Goal: Complete application form

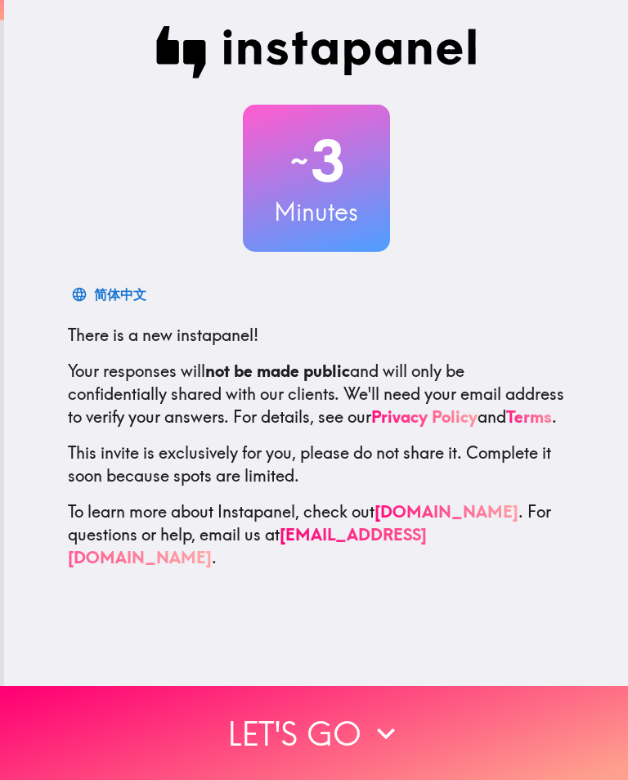
click at [346, 739] on button "Let's go" at bounding box center [314, 733] width 628 height 94
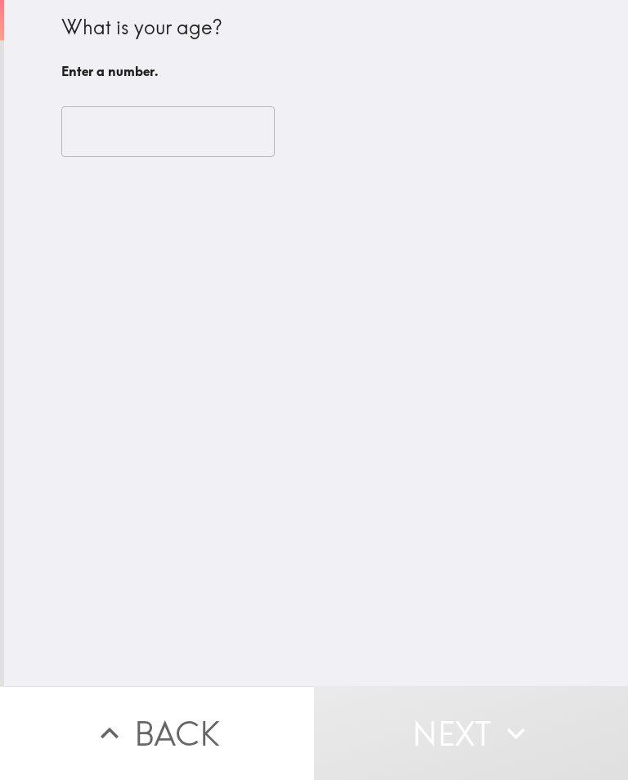
click at [206, 141] on input "number" at bounding box center [167, 131] width 213 height 51
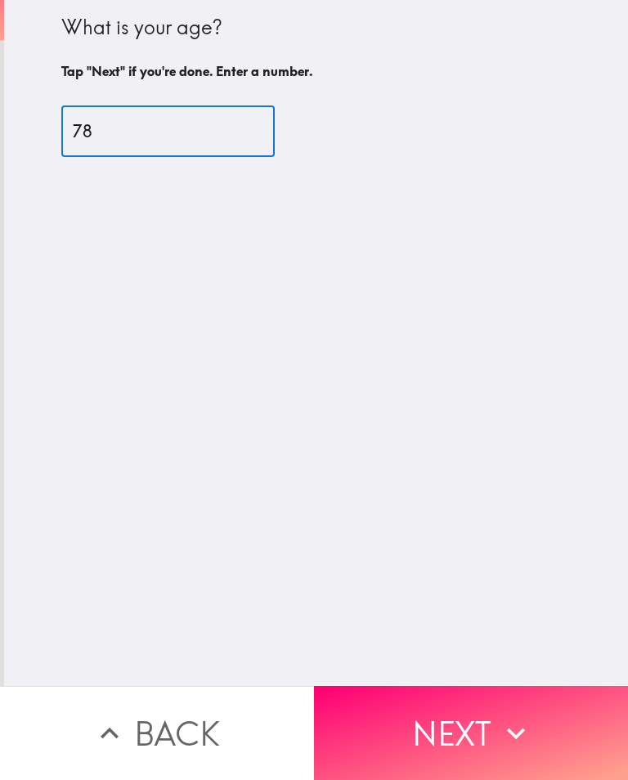
type input "78"
click at [535, 740] on button "Next" at bounding box center [471, 733] width 314 height 94
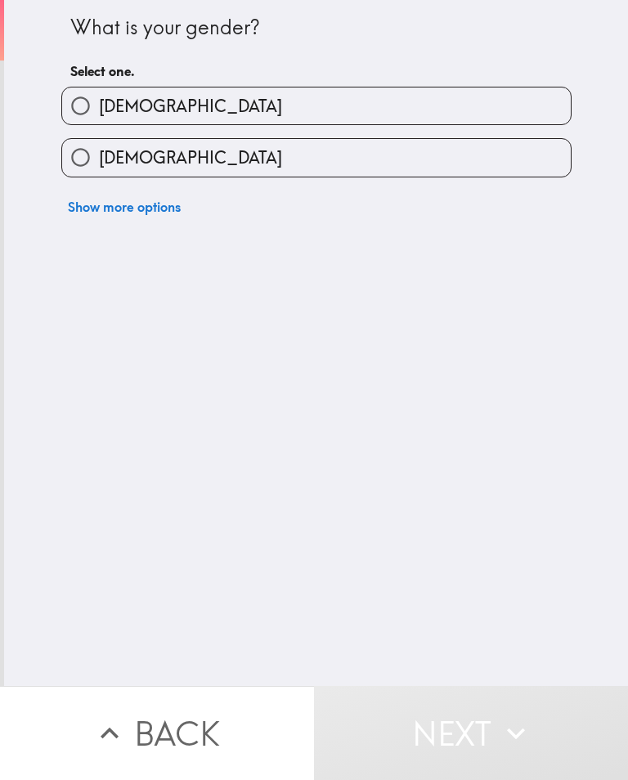
click at [368, 164] on label "[DEMOGRAPHIC_DATA]" at bounding box center [316, 157] width 509 height 37
click at [99, 164] on input "[DEMOGRAPHIC_DATA]" at bounding box center [80, 157] width 37 height 37
radio input "true"
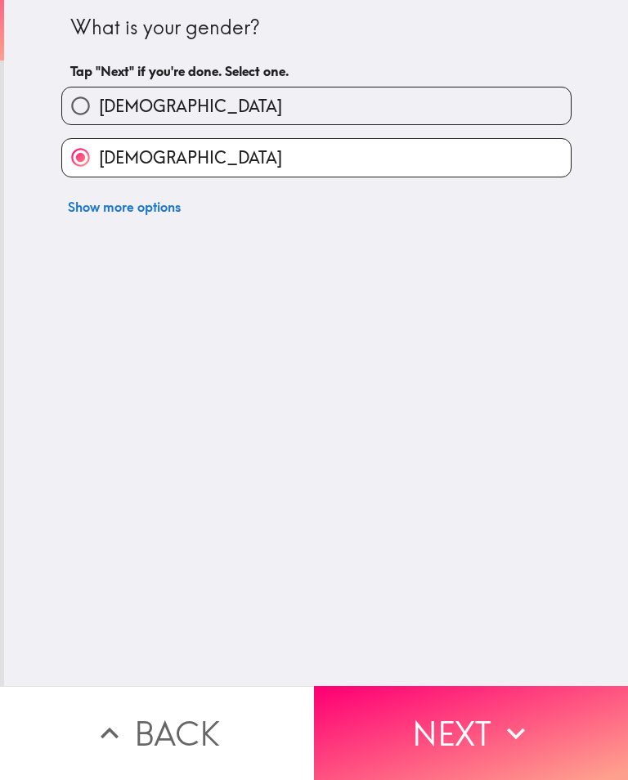
click at [451, 722] on button "Next" at bounding box center [471, 733] width 314 height 94
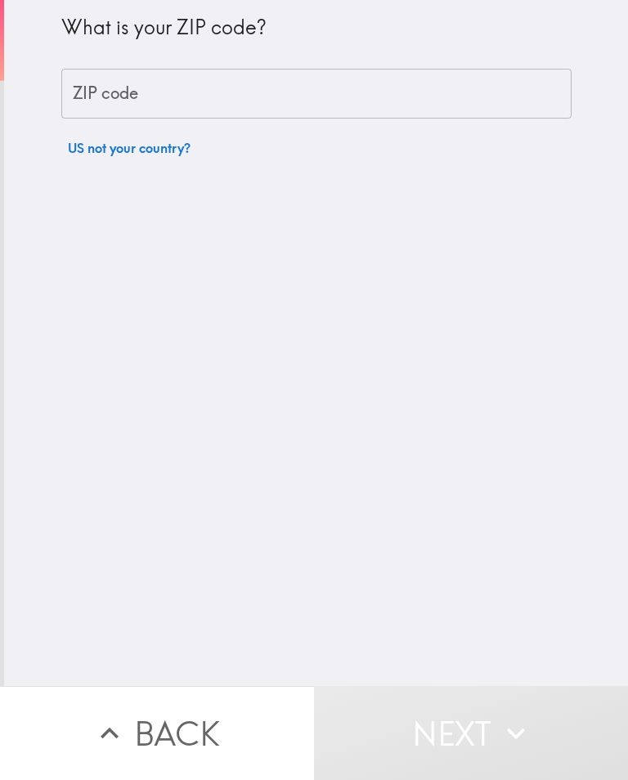
click at [348, 94] on input "ZIP code" at bounding box center [316, 94] width 510 height 51
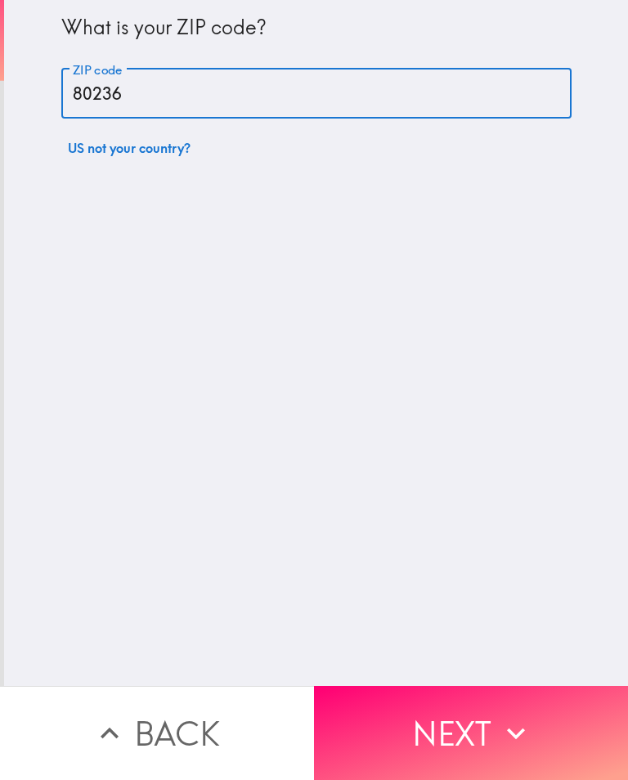
type input "80236"
click at [492, 744] on button "Next" at bounding box center [471, 733] width 314 height 94
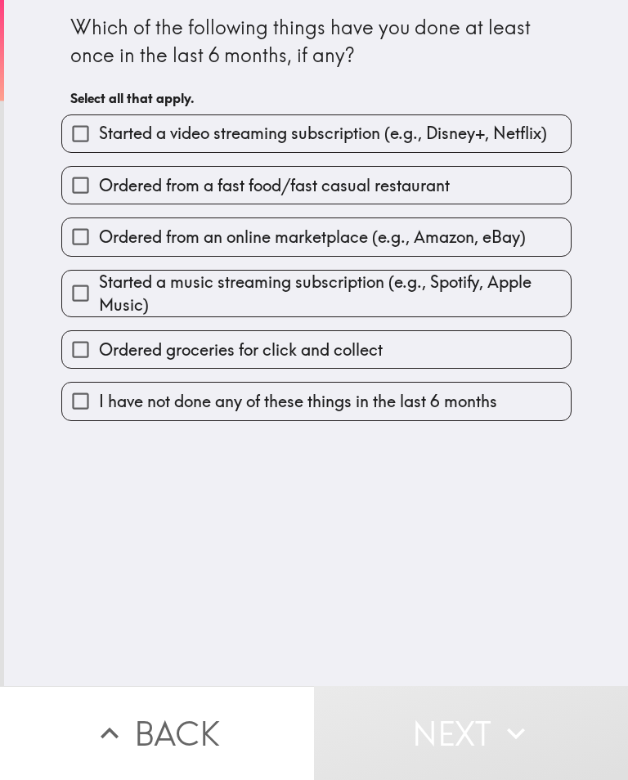
click at [392, 195] on span "Ordered from a fast food/fast casual restaurant" at bounding box center [274, 185] width 351 height 23
click at [99, 195] on input "Ordered from a fast food/fast casual restaurant" at bounding box center [80, 185] width 37 height 37
checkbox input "true"
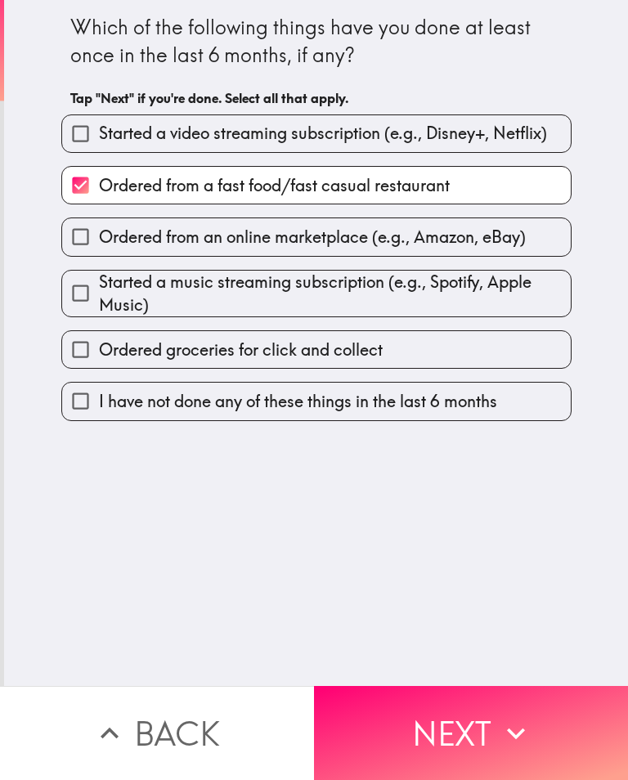
click at [510, 245] on span "Ordered from an online marketplace (e.g., Amazon, eBay)" at bounding box center [312, 237] width 427 height 23
click at [99, 245] on input "Ordered from an online marketplace (e.g., Amazon, eBay)" at bounding box center [80, 236] width 37 height 37
checkbox input "true"
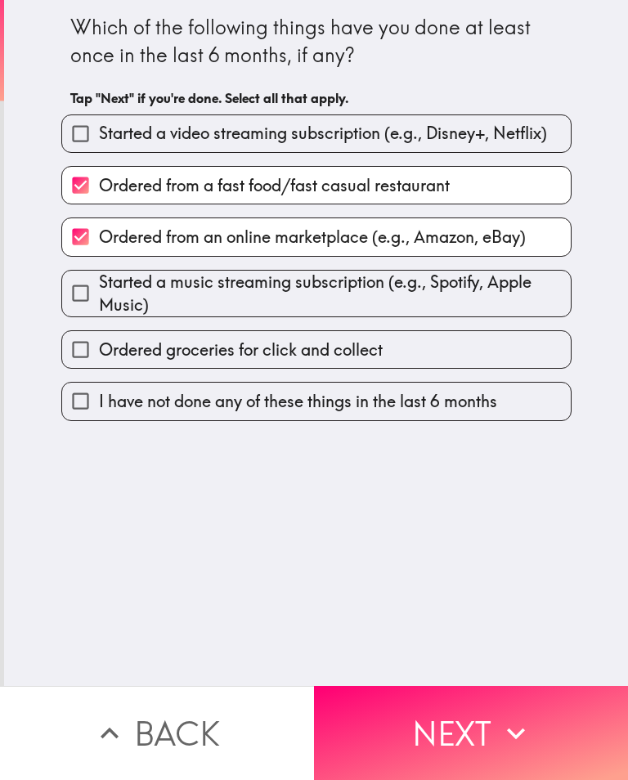
click at [413, 357] on label "Ordered groceries for click and collect" at bounding box center [316, 349] width 509 height 37
click at [99, 357] on input "Ordered groceries for click and collect" at bounding box center [80, 349] width 37 height 37
checkbox input "true"
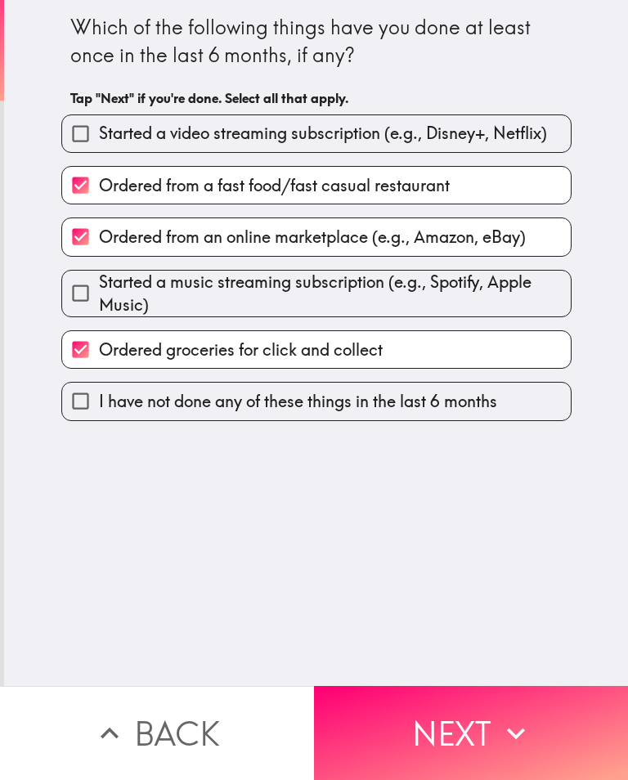
click at [395, 734] on button "Next" at bounding box center [471, 733] width 314 height 94
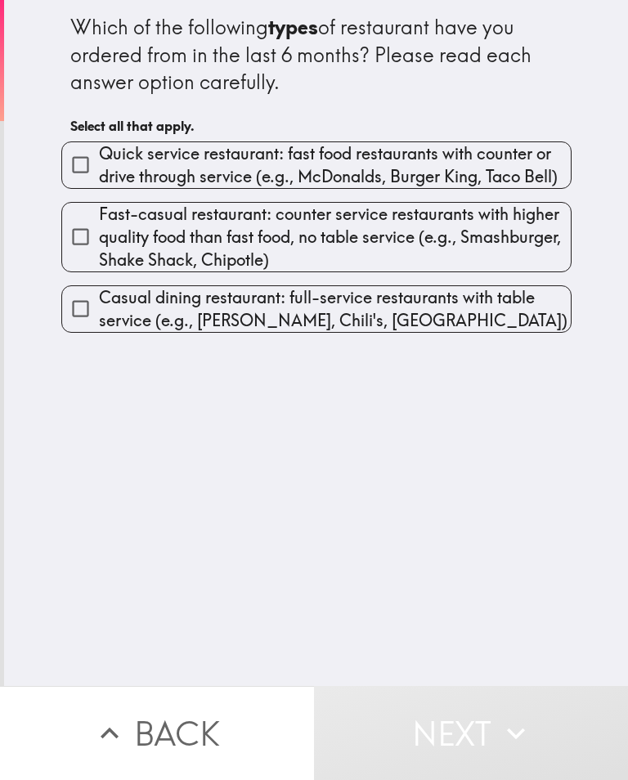
click at [469, 174] on span "Quick service restaurant: fast food restaurants with counter or drive through s…" at bounding box center [335, 165] width 472 height 46
click at [99, 174] on input "Quick service restaurant: fast food restaurants with counter or drive through s…" at bounding box center [80, 164] width 37 height 37
checkbox input "true"
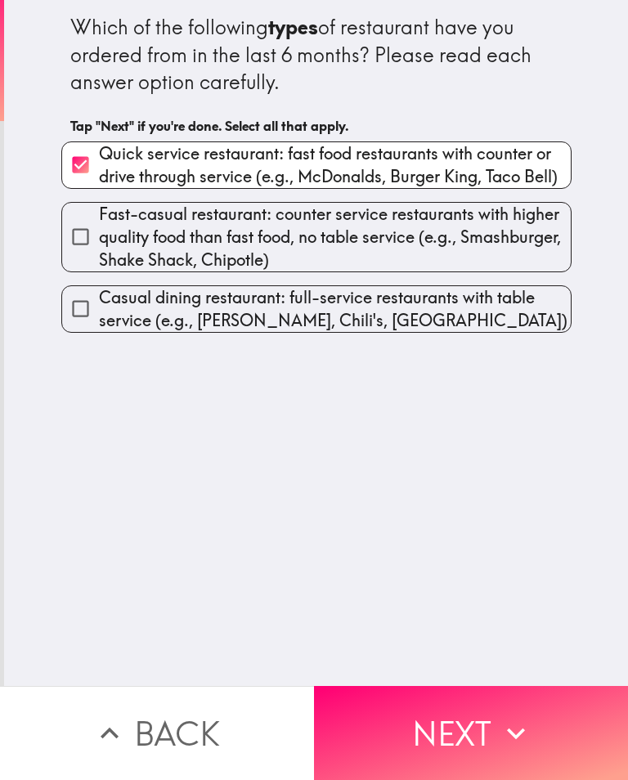
click at [410, 245] on span "Fast-casual restaurant: counter service restaurants with higher quality food th…" at bounding box center [335, 237] width 472 height 69
click at [99, 245] on input "Fast-casual restaurant: counter service restaurants with higher quality food th…" at bounding box center [80, 236] width 37 height 37
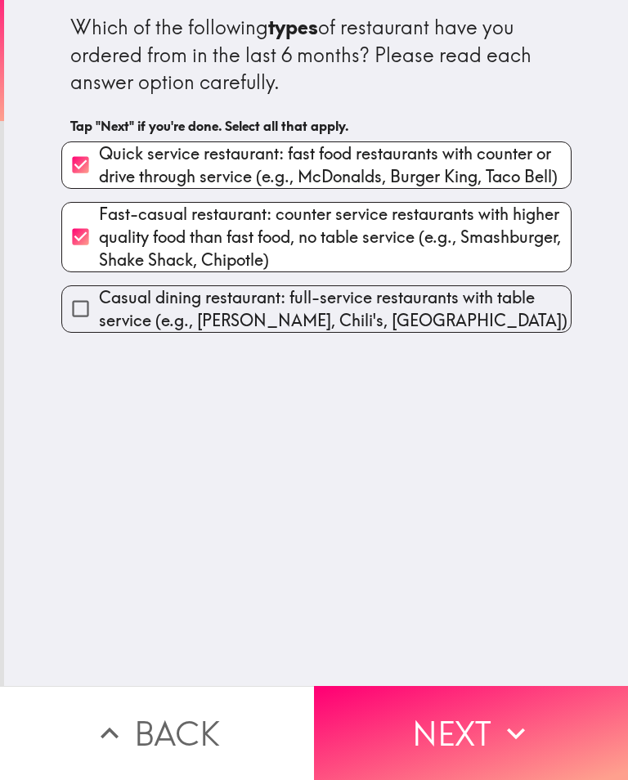
click at [380, 243] on span "Fast-casual restaurant: counter service restaurants with higher quality food th…" at bounding box center [335, 237] width 472 height 69
click at [99, 243] on input "Fast-casual restaurant: counter service restaurants with higher quality food th…" at bounding box center [80, 236] width 37 height 37
checkbox input "false"
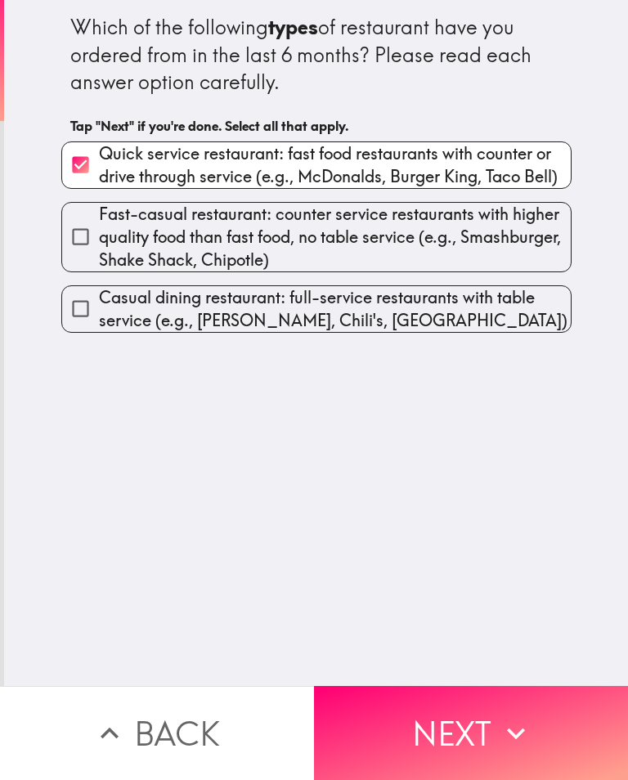
click at [352, 313] on span "Casual dining restaurant: full-service restaurants with table service (e.g., [P…" at bounding box center [335, 309] width 472 height 46
click at [99, 313] on input "Casual dining restaurant: full-service restaurants with table service (e.g., [P…" at bounding box center [80, 308] width 37 height 37
checkbox input "true"
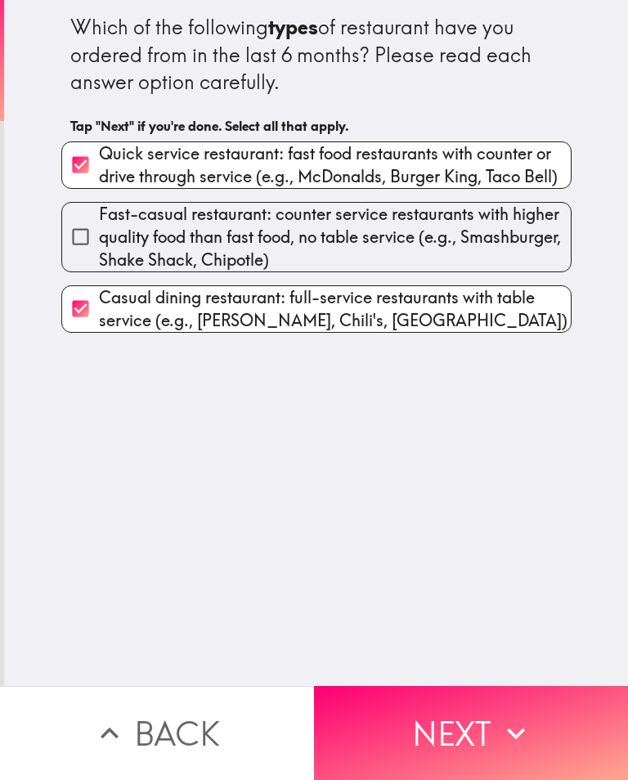
click at [424, 734] on button "Next" at bounding box center [471, 733] width 314 height 94
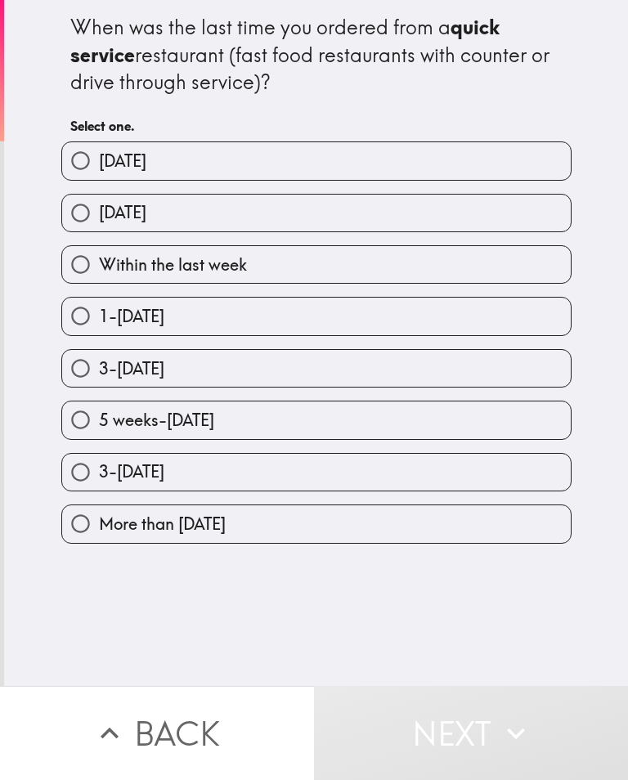
click at [306, 330] on label "1-[DATE]" at bounding box center [316, 316] width 509 height 37
click at [99, 330] on input "1-[DATE]" at bounding box center [80, 316] width 37 height 37
radio input "true"
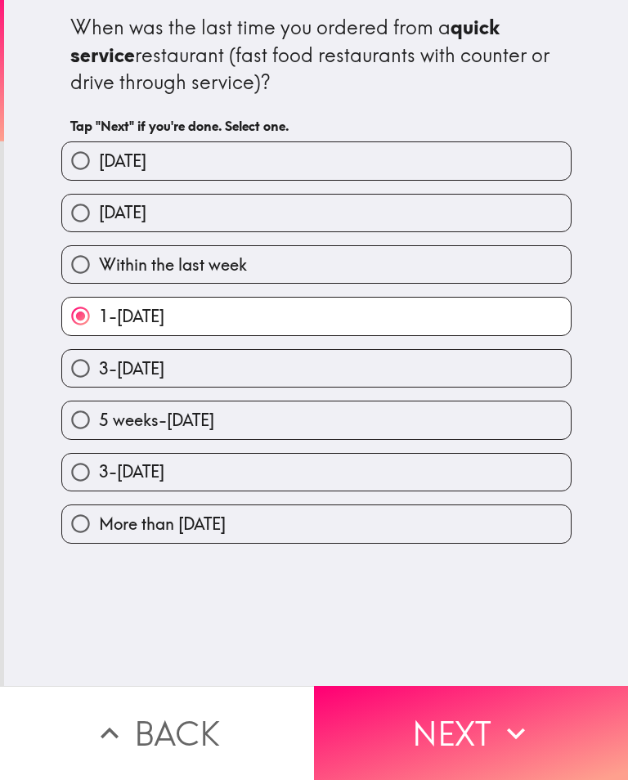
click at [460, 739] on button "Next" at bounding box center [471, 733] width 314 height 94
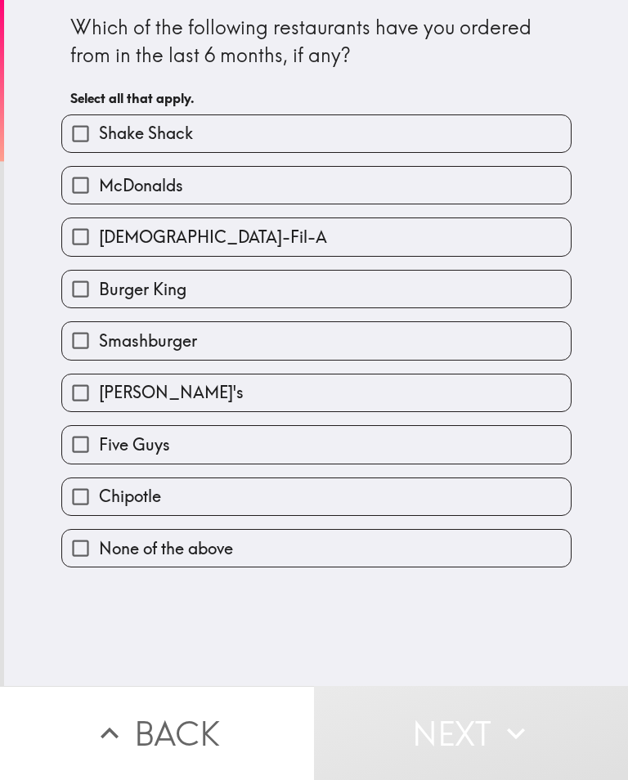
click at [321, 192] on label "McDonalds" at bounding box center [316, 185] width 509 height 37
click at [99, 192] on input "McDonalds" at bounding box center [80, 185] width 37 height 37
checkbox input "true"
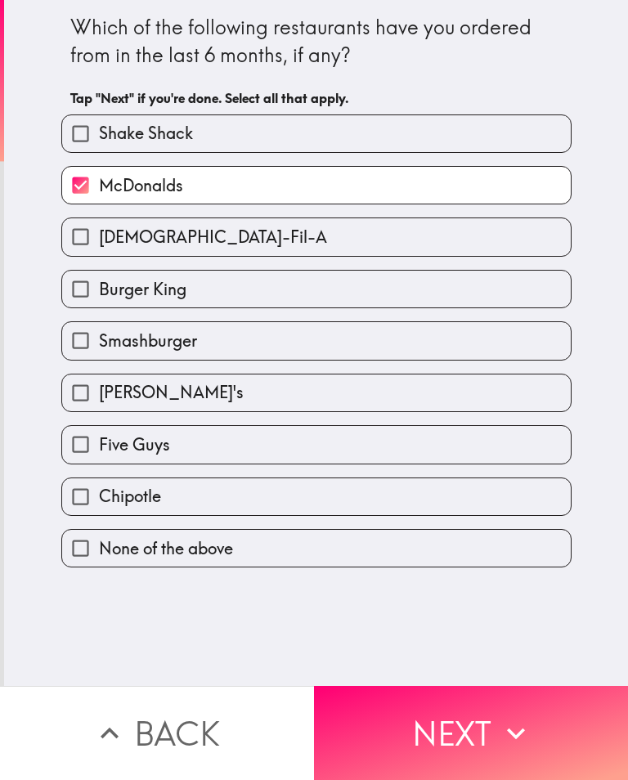
click at [247, 408] on label "[PERSON_NAME]'s" at bounding box center [316, 393] width 509 height 37
click at [99, 408] on input "[PERSON_NAME]'s" at bounding box center [80, 393] width 37 height 37
checkbox input "true"
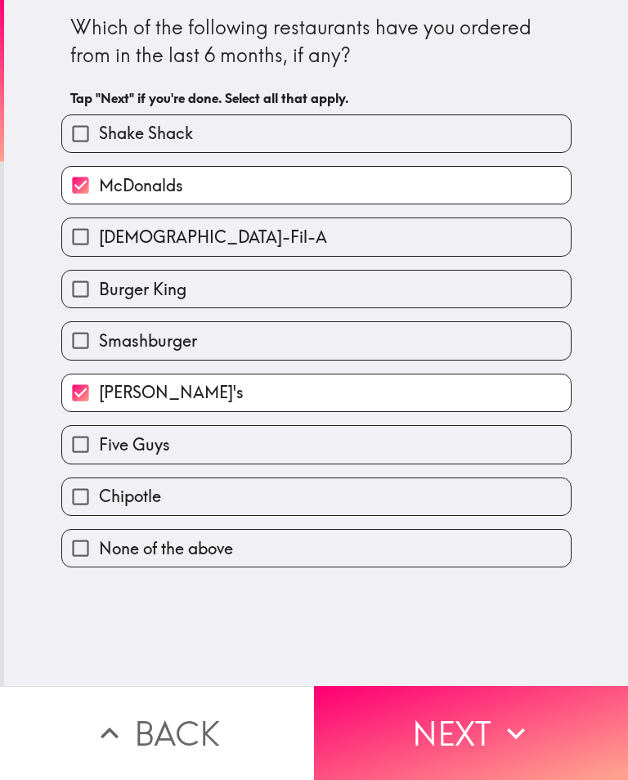
click at [236, 306] on label "Burger King" at bounding box center [316, 289] width 509 height 37
click at [99, 306] on input "Burger King" at bounding box center [80, 289] width 37 height 37
checkbox input "true"
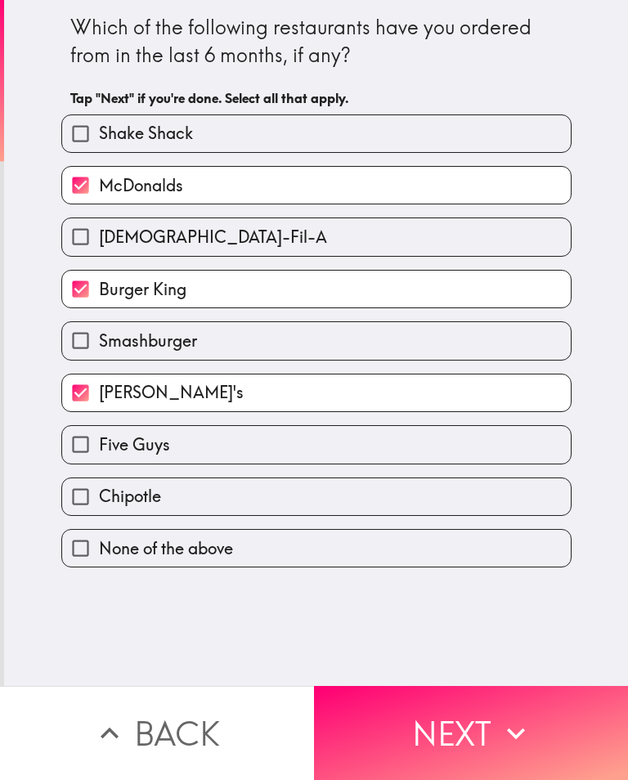
click at [468, 739] on button "Next" at bounding box center [471, 733] width 314 height 94
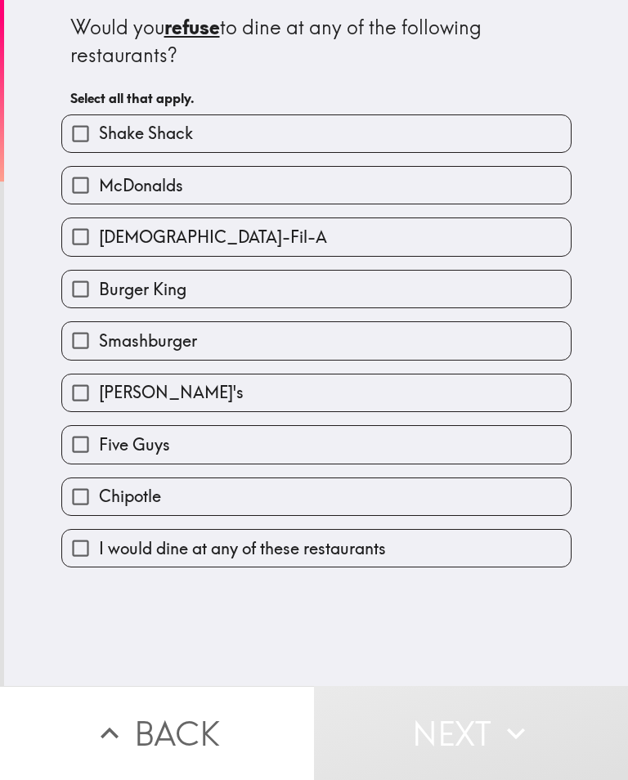
click at [283, 567] on label "I would dine at any of these restaurants" at bounding box center [316, 548] width 509 height 37
click at [99, 567] on input "I would dine at any of these restaurants" at bounding box center [80, 548] width 37 height 37
checkbox input "true"
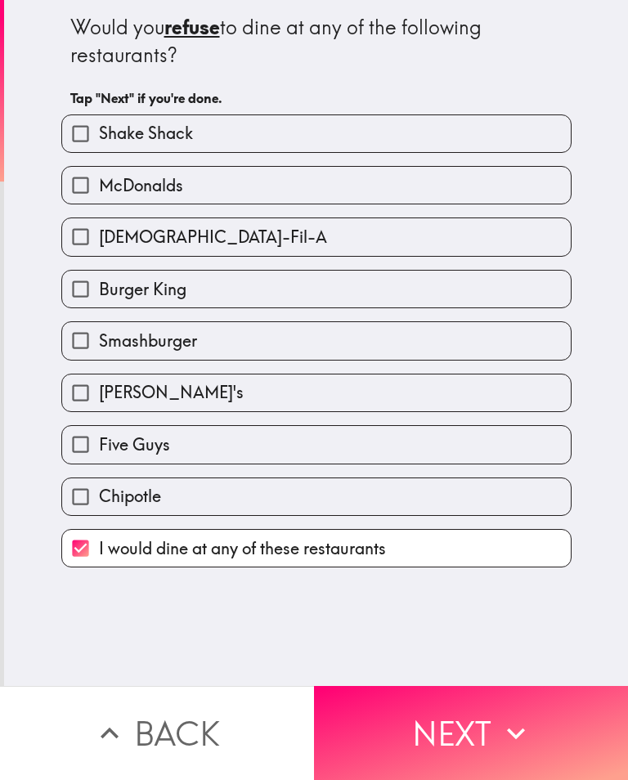
click at [442, 749] on button "Next" at bounding box center [471, 733] width 314 height 94
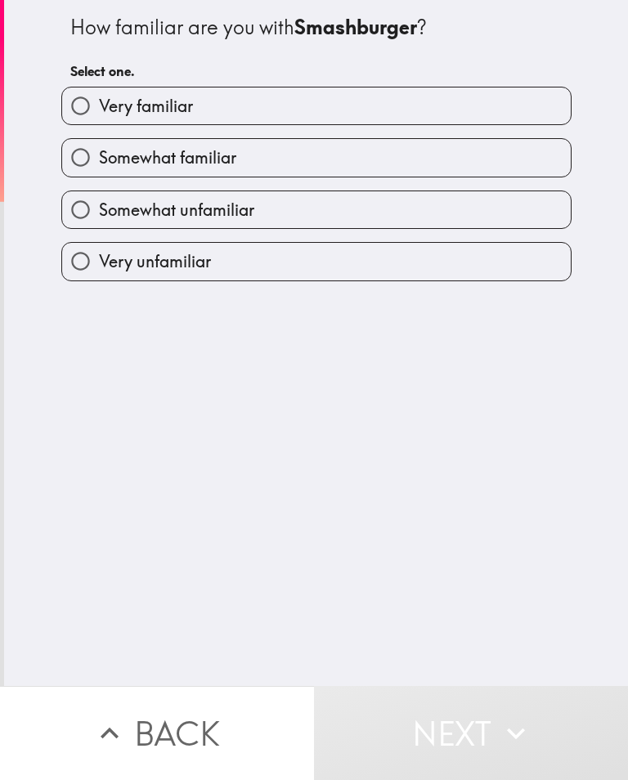
click at [306, 225] on label "Somewhat unfamiliar" at bounding box center [316, 209] width 509 height 37
click at [99, 225] on input "Somewhat unfamiliar" at bounding box center [80, 209] width 37 height 37
radio input "true"
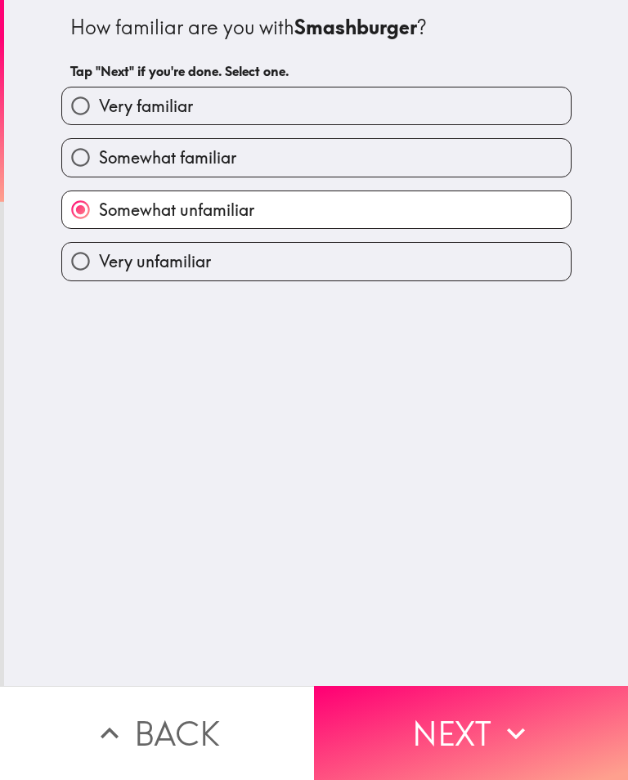
click at [447, 743] on button "Next" at bounding box center [471, 733] width 314 height 94
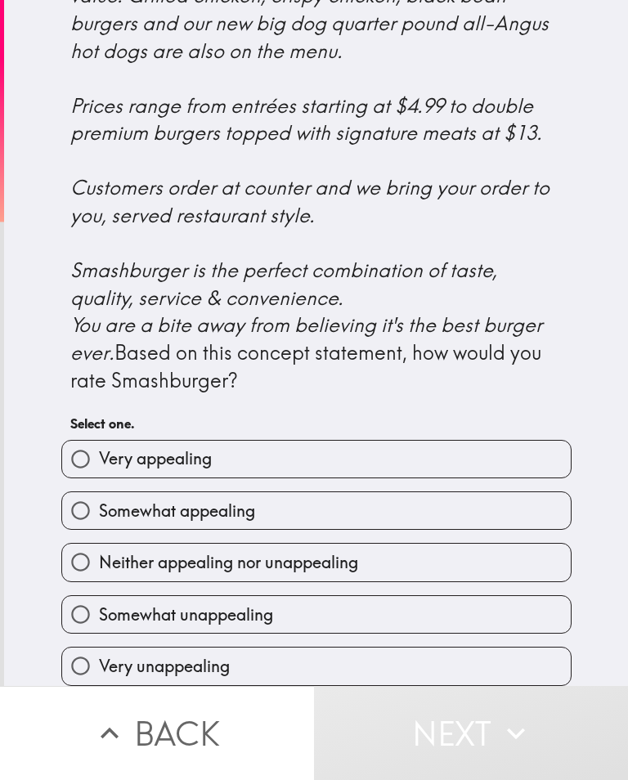
scroll to position [514, 0]
click at [315, 517] on label "Somewhat appealing" at bounding box center [316, 510] width 509 height 37
click at [99, 517] on input "Somewhat appealing" at bounding box center [80, 510] width 37 height 37
radio input "true"
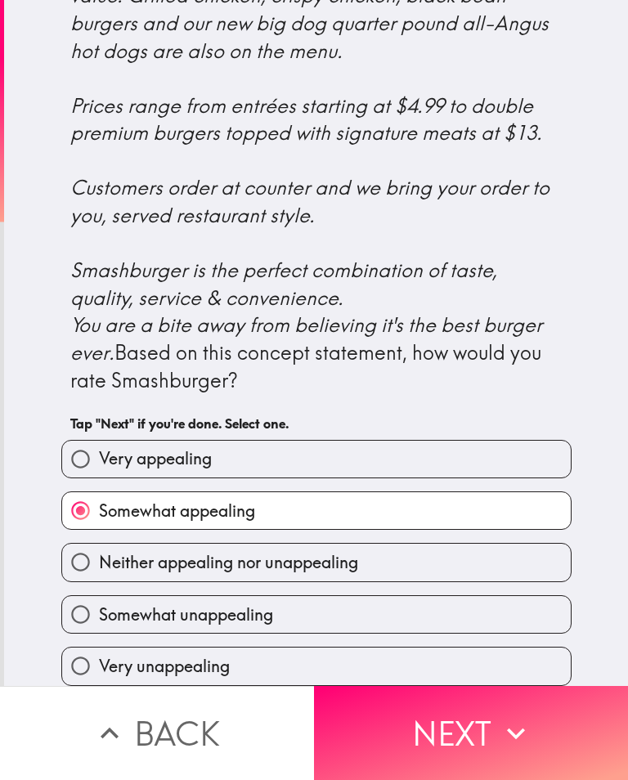
click at [501, 729] on icon "button" at bounding box center [516, 734] width 36 height 36
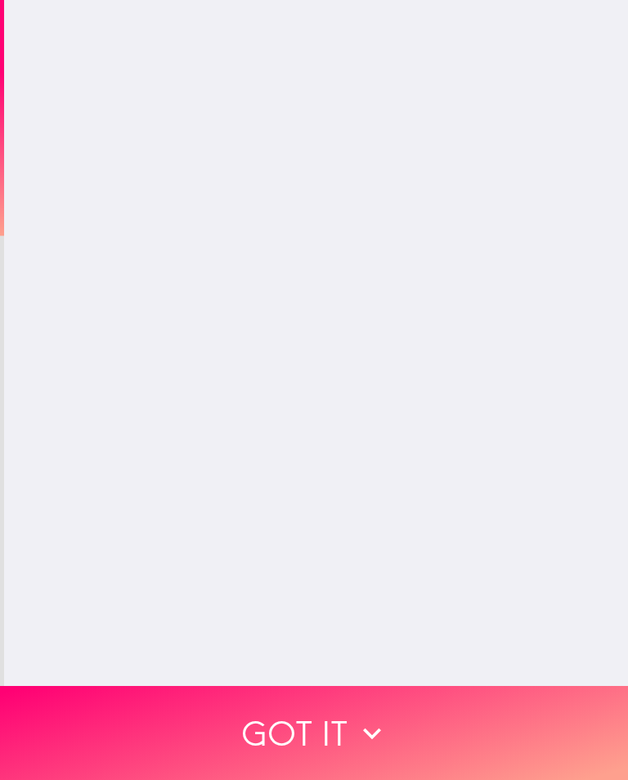
scroll to position [0, 0]
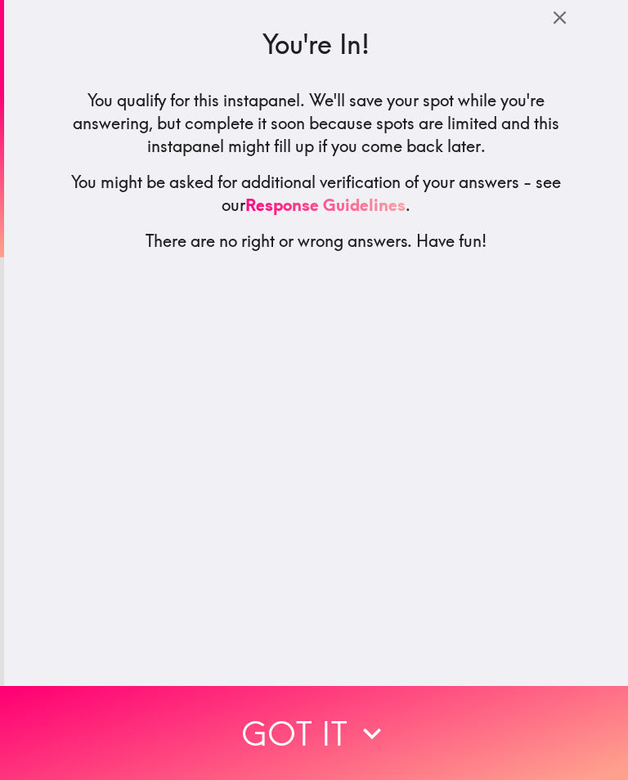
click at [398, 741] on button "Got it" at bounding box center [314, 733] width 628 height 94
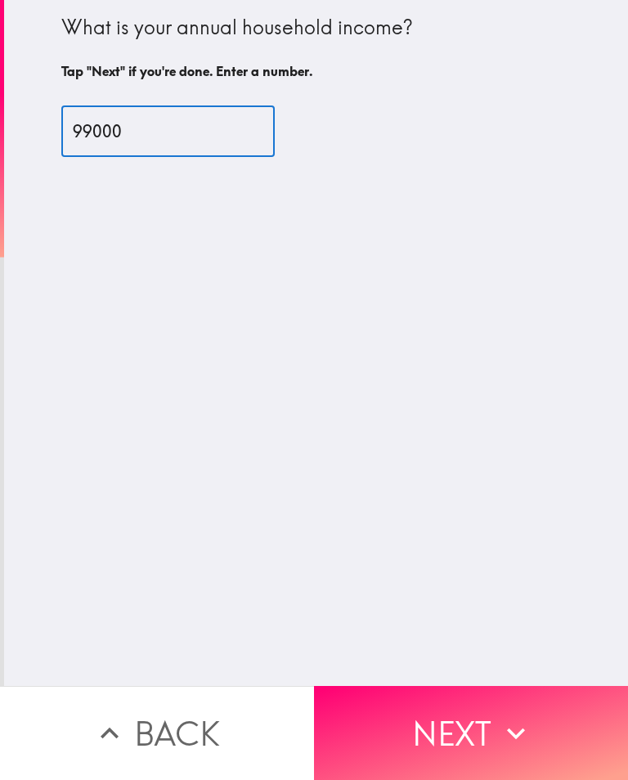
type input "99000"
click at [468, 717] on button "Next" at bounding box center [471, 733] width 314 height 94
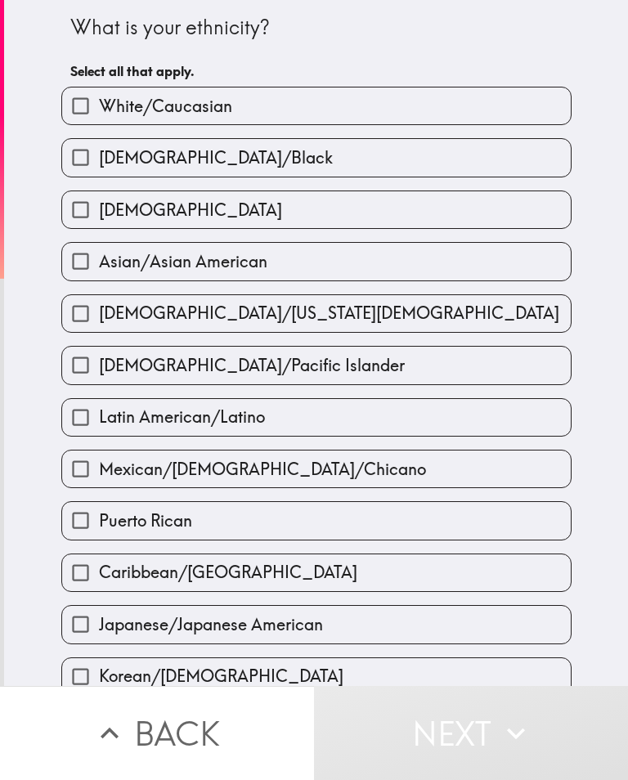
click at [371, 120] on label "White/Caucasian" at bounding box center [316, 106] width 509 height 37
click at [99, 120] on input "White/Caucasian" at bounding box center [80, 106] width 37 height 37
checkbox input "true"
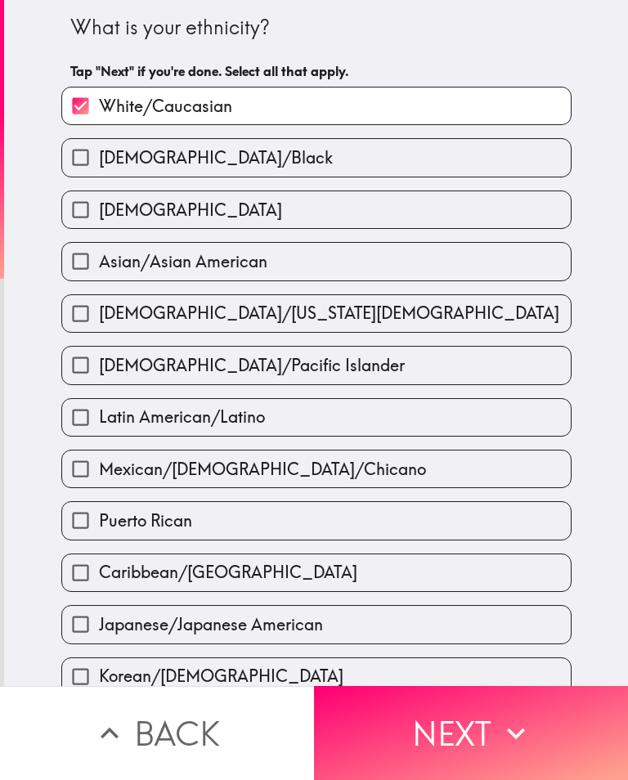
click at [443, 743] on button "Next" at bounding box center [471, 733] width 314 height 94
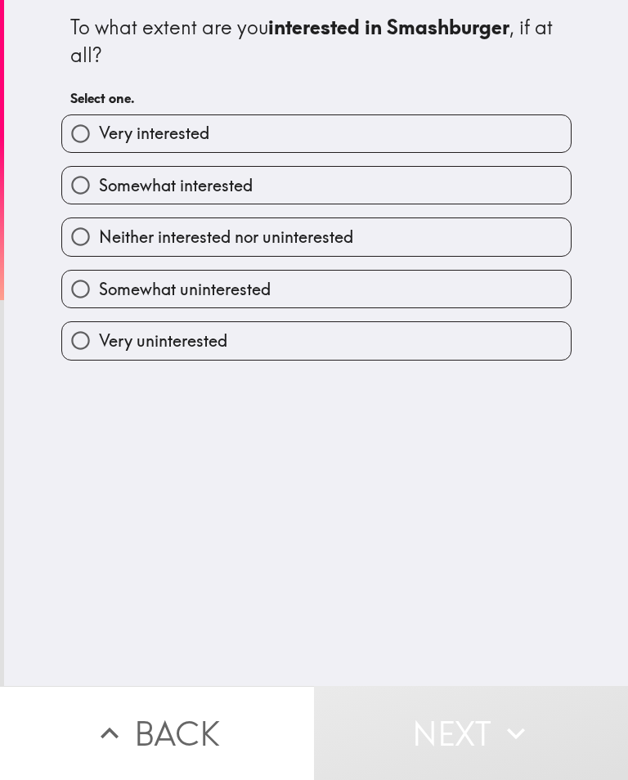
click at [347, 197] on label "Somewhat interested" at bounding box center [316, 185] width 509 height 37
click at [99, 197] on input "Somewhat interested" at bounding box center [80, 185] width 37 height 37
radio input "true"
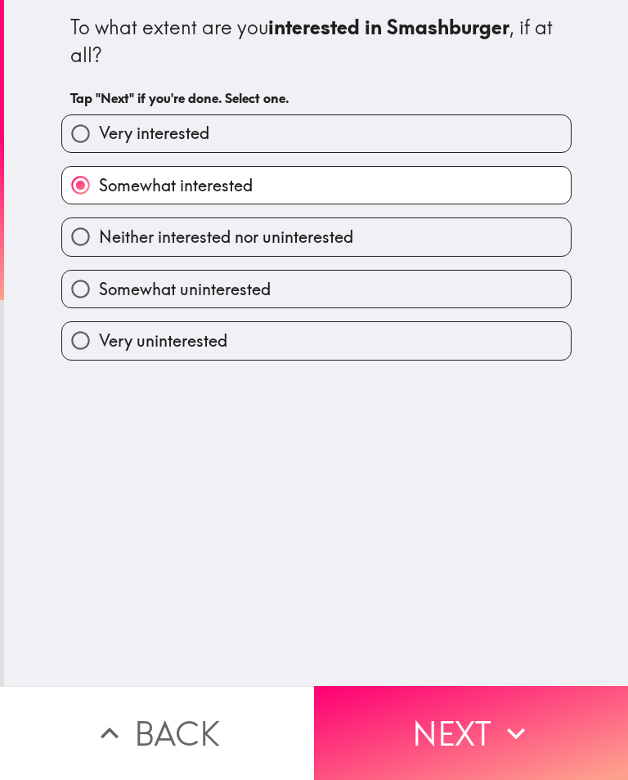
click at [466, 728] on button "Next" at bounding box center [471, 733] width 314 height 94
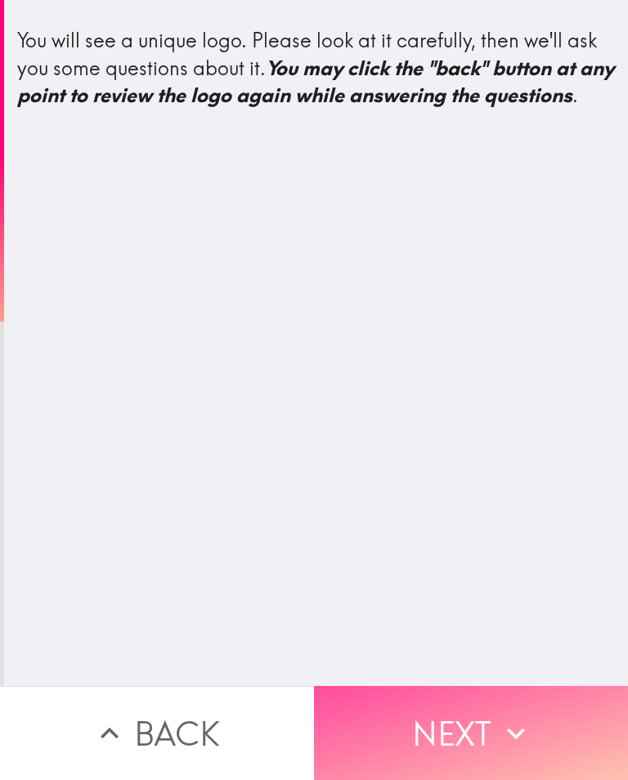
click at [455, 735] on button "Next" at bounding box center [471, 733] width 314 height 94
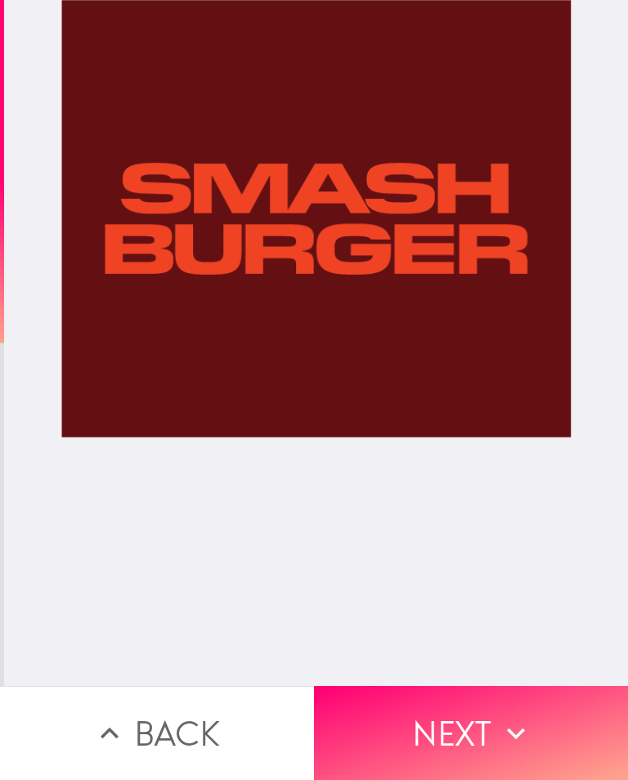
click at [448, 744] on button "Next" at bounding box center [471, 733] width 314 height 94
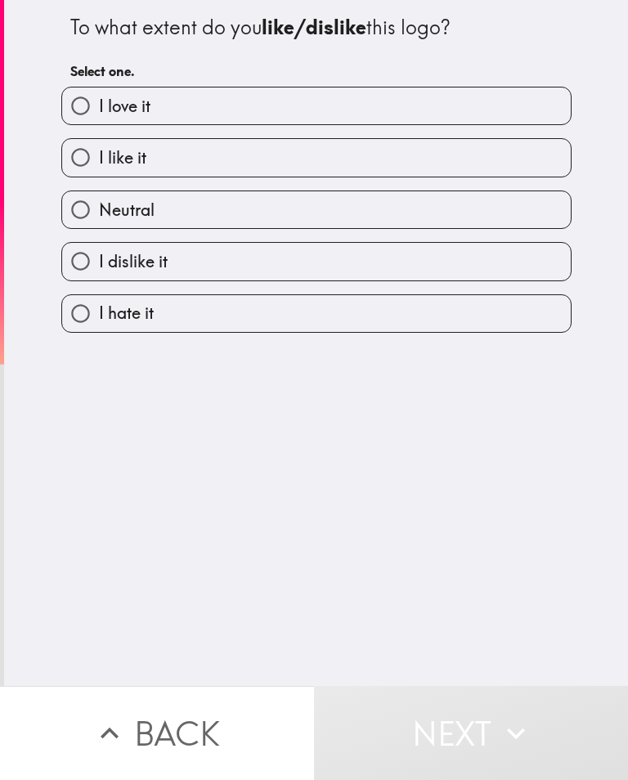
click at [264, 215] on label "Neutral" at bounding box center [316, 209] width 509 height 37
click at [99, 215] on input "Neutral" at bounding box center [80, 209] width 37 height 37
radio input "true"
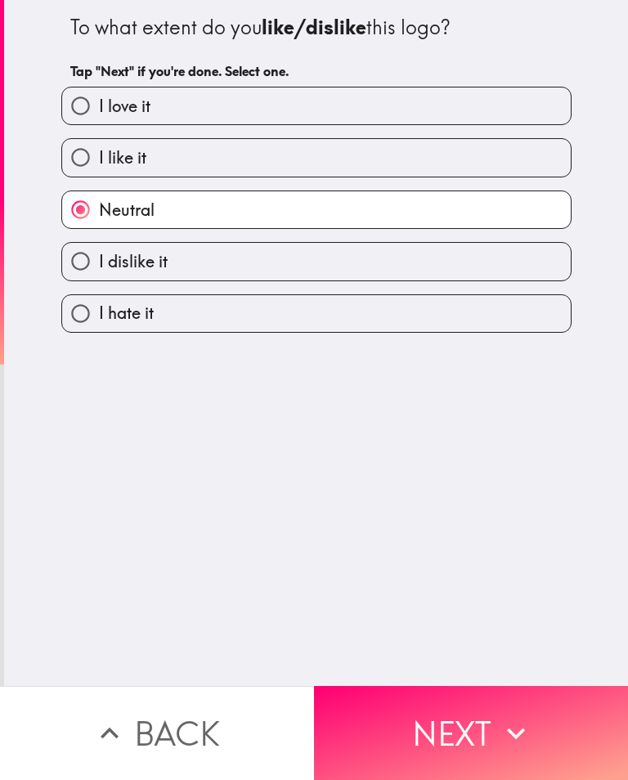
click at [444, 738] on button "Next" at bounding box center [471, 733] width 314 height 94
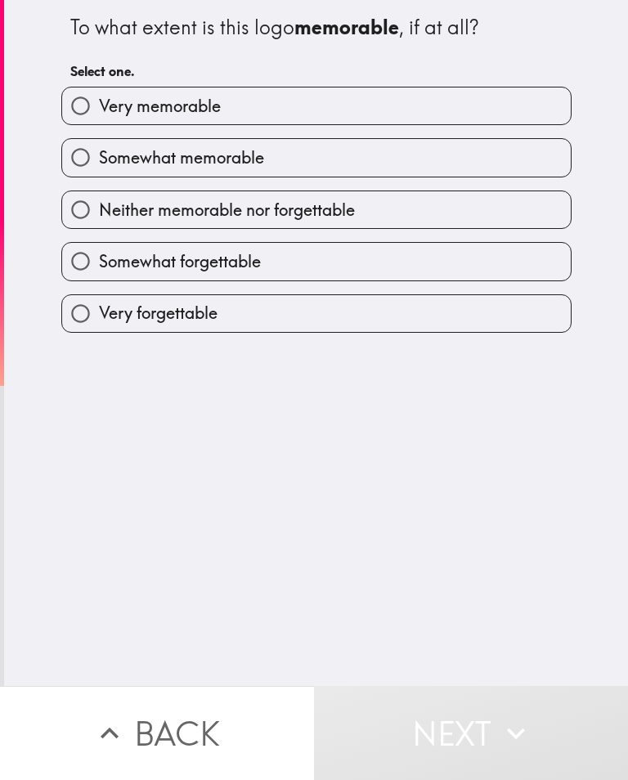
click at [381, 217] on label "Neither memorable nor forgettable" at bounding box center [316, 209] width 509 height 37
click at [99, 217] on input "Neither memorable nor forgettable" at bounding box center [80, 209] width 37 height 37
radio input "true"
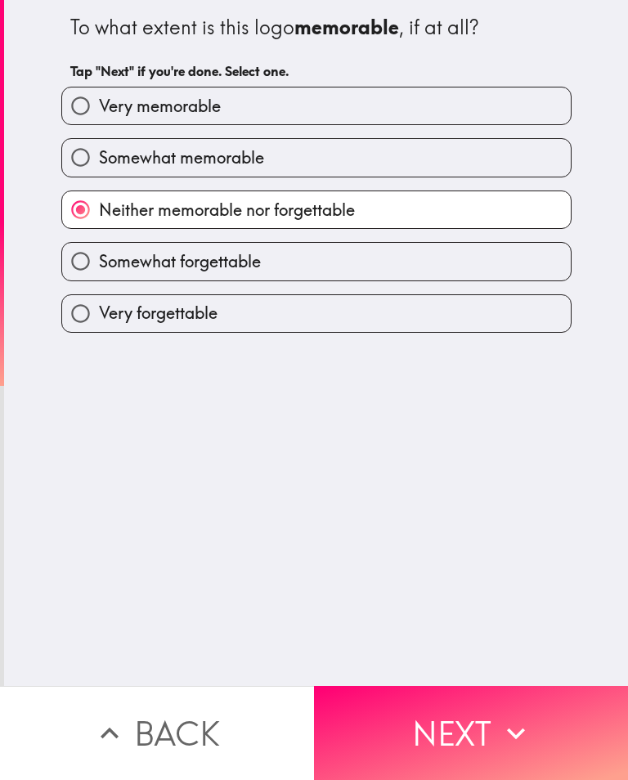
click at [476, 737] on button "Next" at bounding box center [471, 733] width 314 height 94
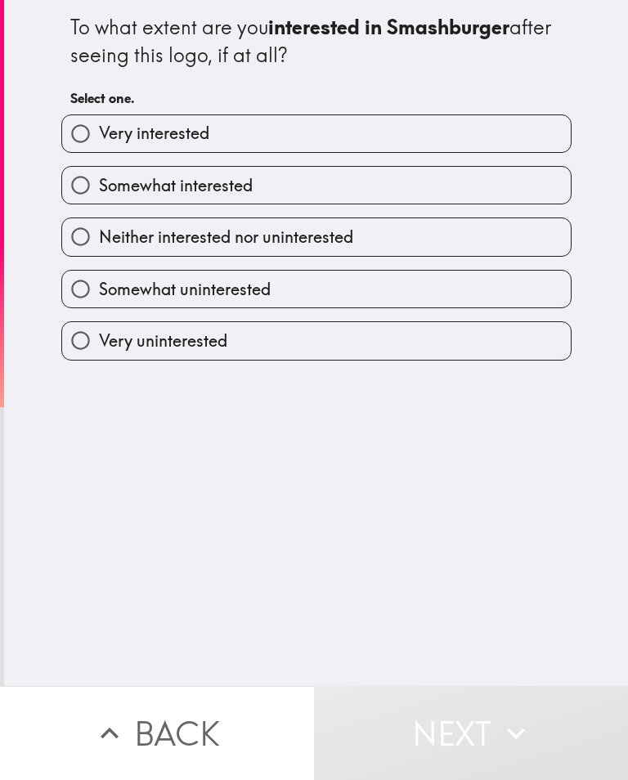
click at [357, 250] on label "Neither interested nor uninterested" at bounding box center [316, 236] width 509 height 37
click at [99, 250] on input "Neither interested nor uninterested" at bounding box center [80, 236] width 37 height 37
radio input "true"
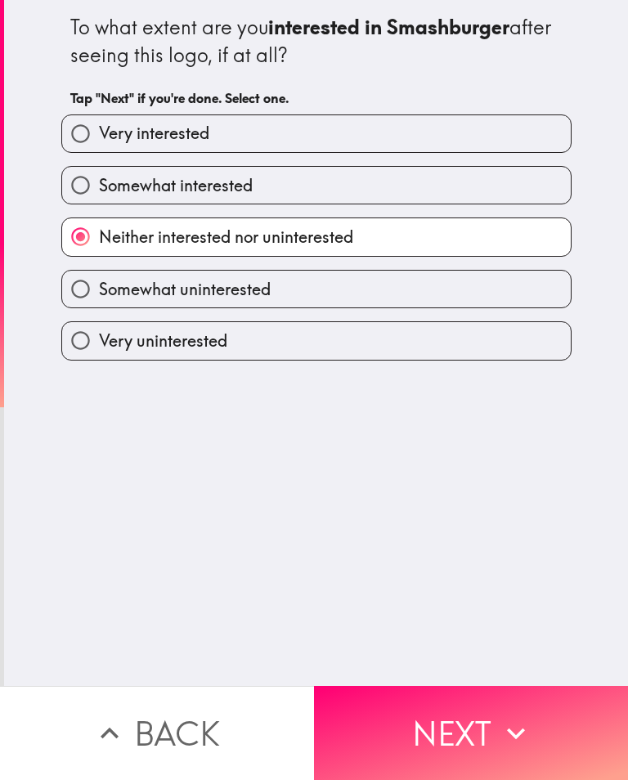
click at [457, 734] on button "Next" at bounding box center [471, 733] width 314 height 94
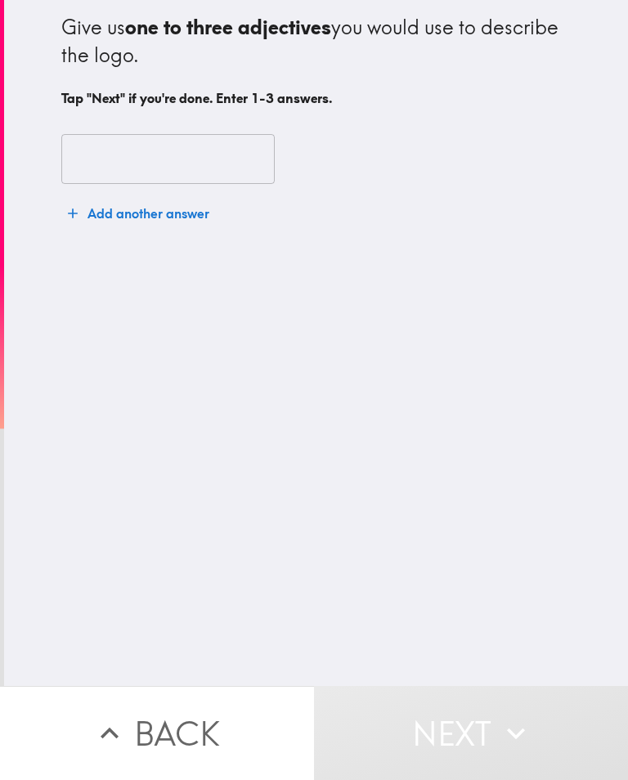
click at [241, 177] on input "text" at bounding box center [167, 159] width 213 height 51
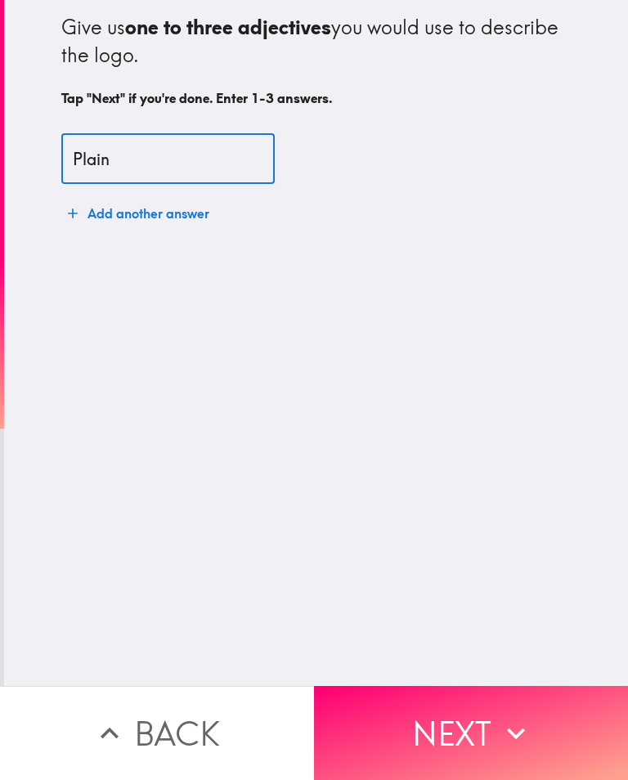
type input "Plain"
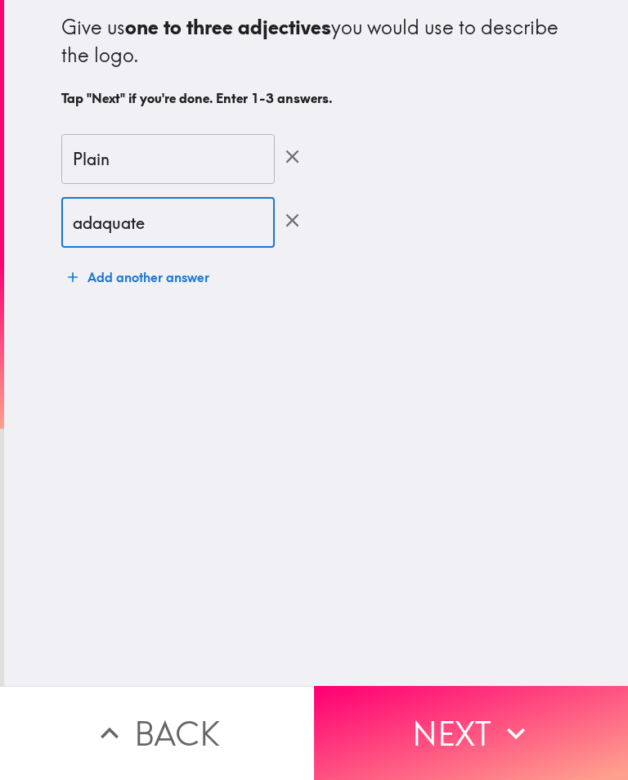
type input "adaquate"
click at [429, 730] on button "Next" at bounding box center [471, 733] width 314 height 94
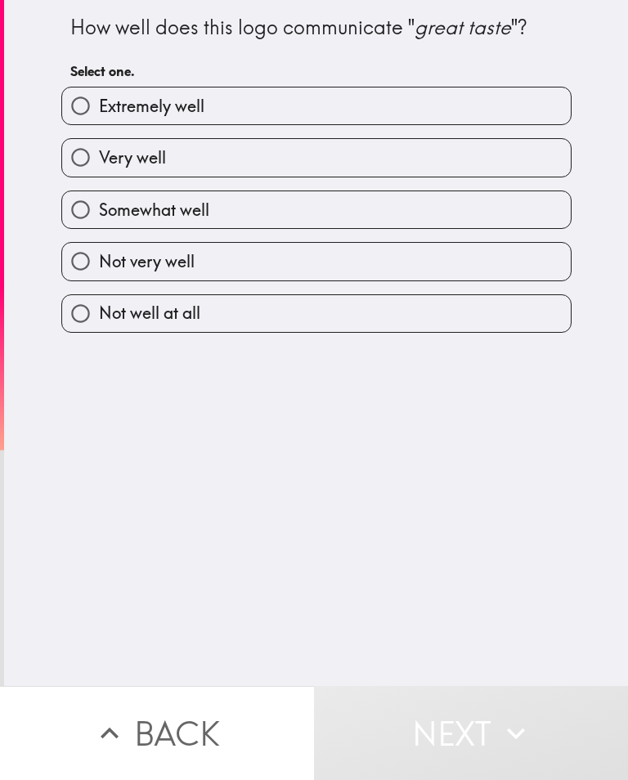
click at [271, 272] on label "Not very well" at bounding box center [316, 261] width 509 height 37
click at [99, 272] on input "Not very well" at bounding box center [80, 261] width 37 height 37
radio input "true"
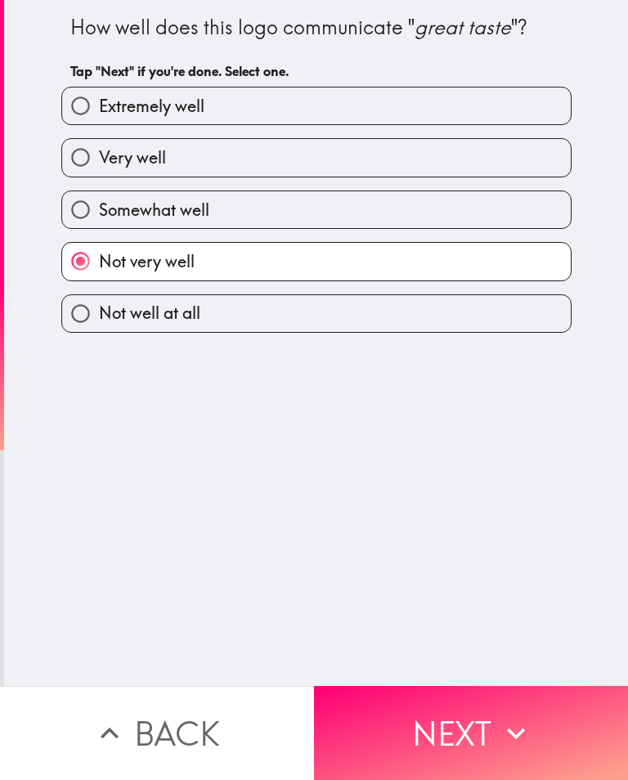
click at [463, 737] on button "Next" at bounding box center [471, 733] width 314 height 94
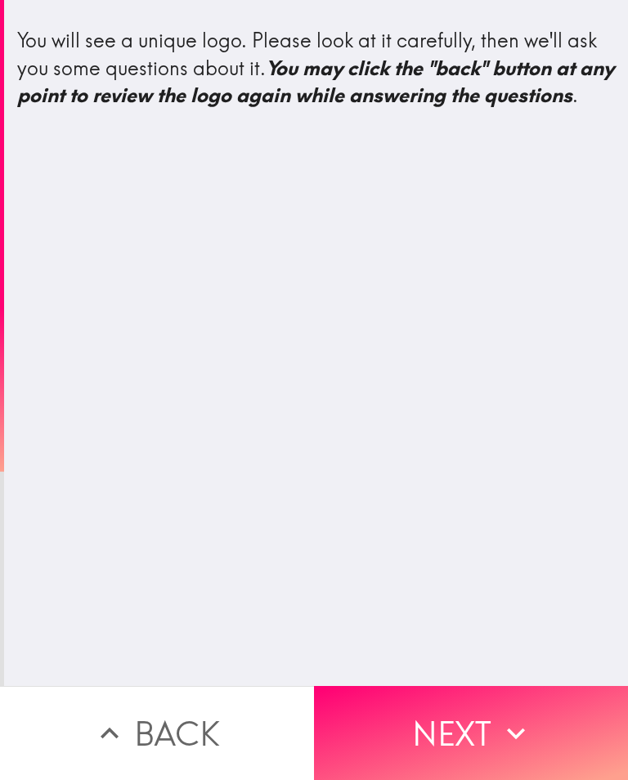
click at [463, 757] on button "Next" at bounding box center [471, 733] width 314 height 94
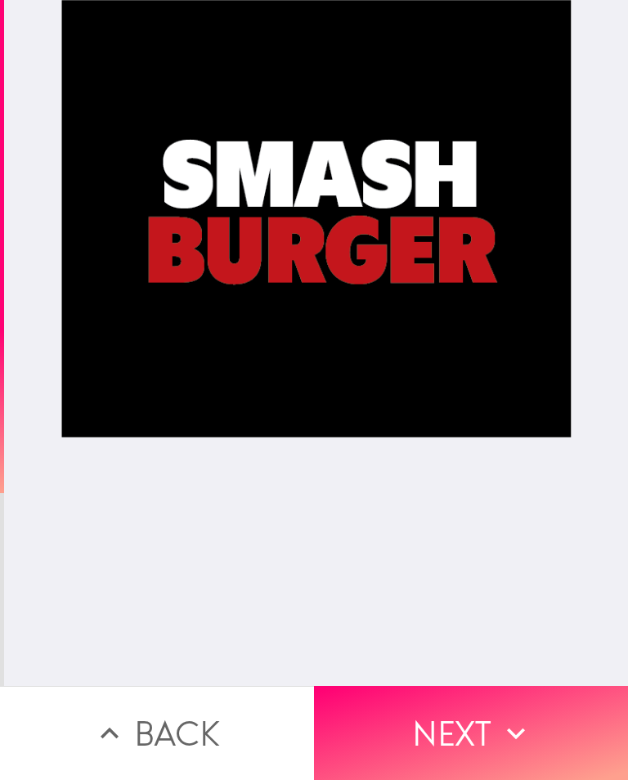
click at [467, 743] on button "Next" at bounding box center [471, 733] width 314 height 94
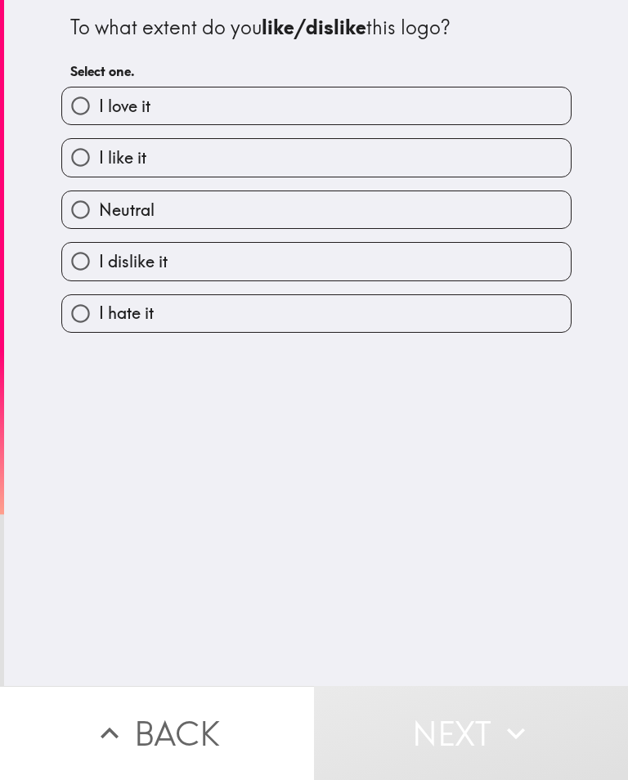
click at [204, 175] on label "I like it" at bounding box center [316, 157] width 509 height 37
click at [99, 175] on input "I like it" at bounding box center [80, 157] width 37 height 37
radio input "true"
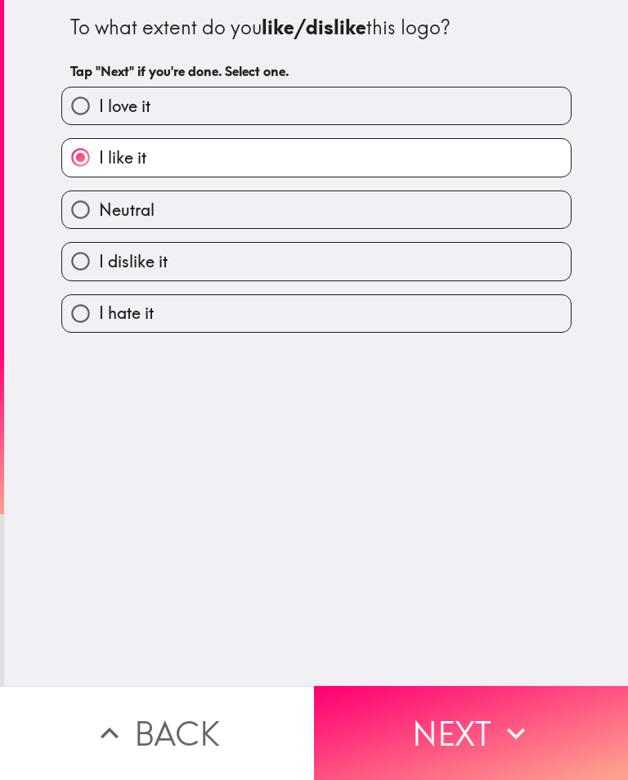
click at [451, 730] on button "Next" at bounding box center [471, 733] width 314 height 94
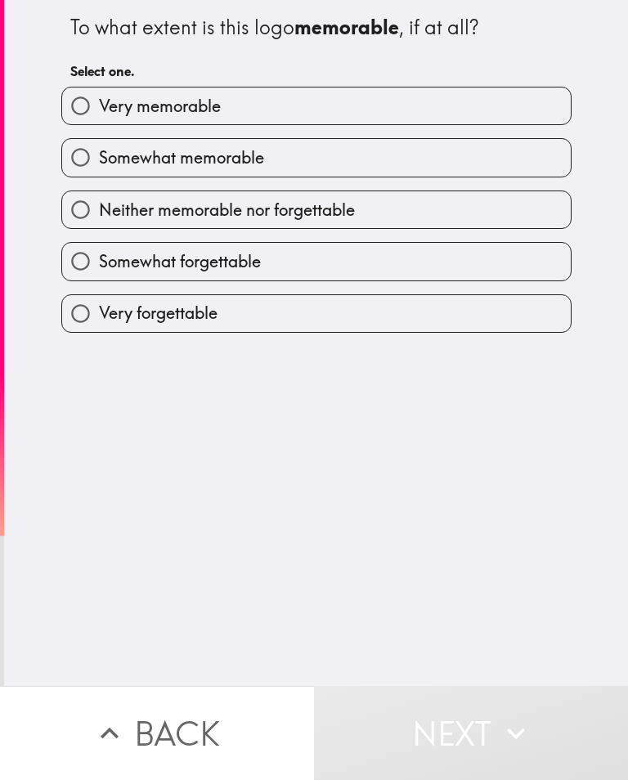
click at [312, 166] on label "Somewhat memorable" at bounding box center [316, 157] width 509 height 37
click at [99, 166] on input "Somewhat memorable" at bounding box center [80, 157] width 37 height 37
radio input "true"
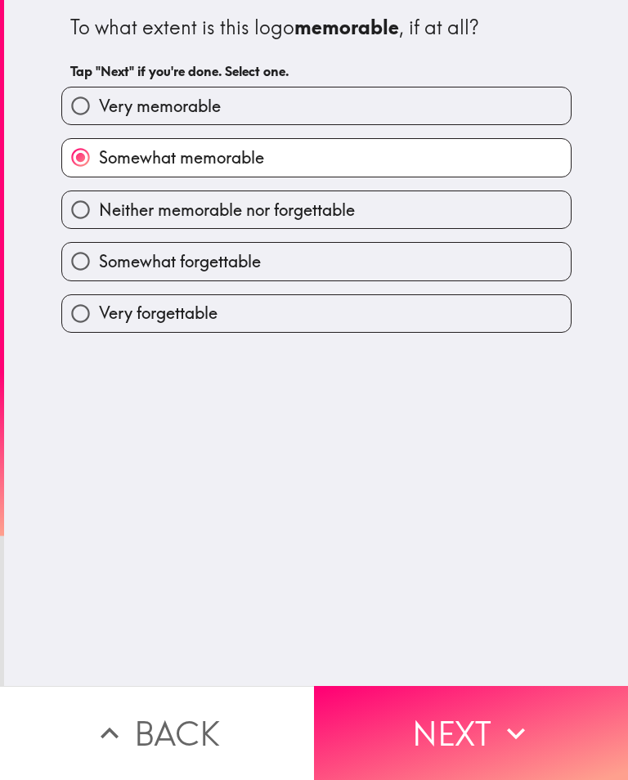
click at [463, 739] on button "Next" at bounding box center [471, 733] width 314 height 94
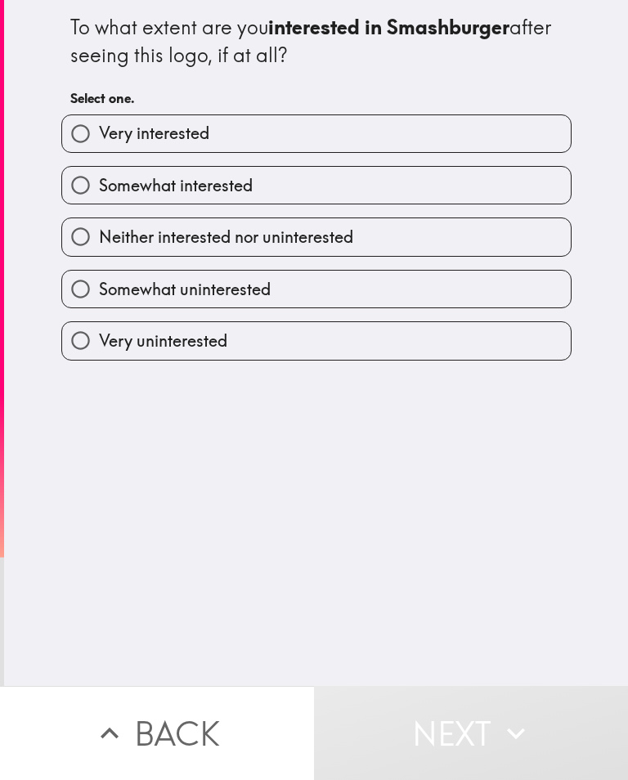
click at [331, 190] on label "Somewhat interested" at bounding box center [316, 185] width 509 height 37
click at [99, 190] on input "Somewhat interested" at bounding box center [80, 185] width 37 height 37
radio input "true"
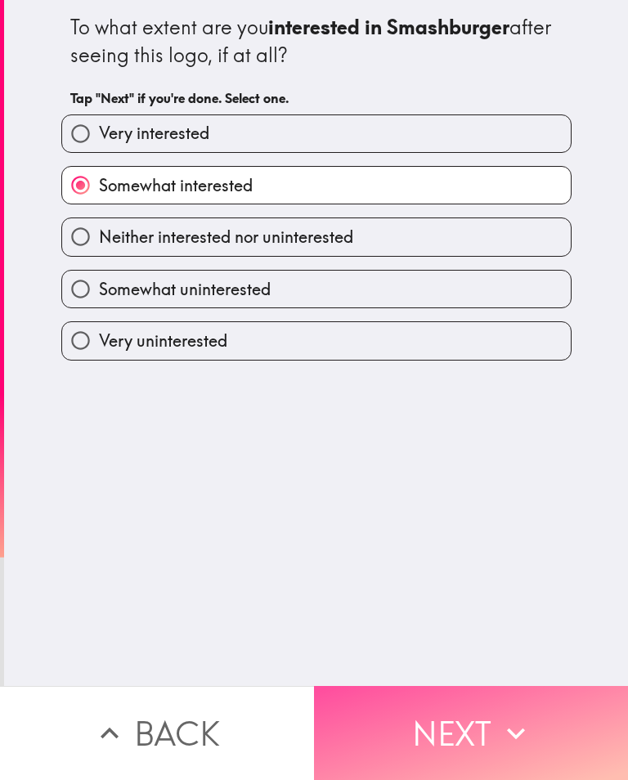
click at [473, 739] on button "Next" at bounding box center [471, 733] width 314 height 94
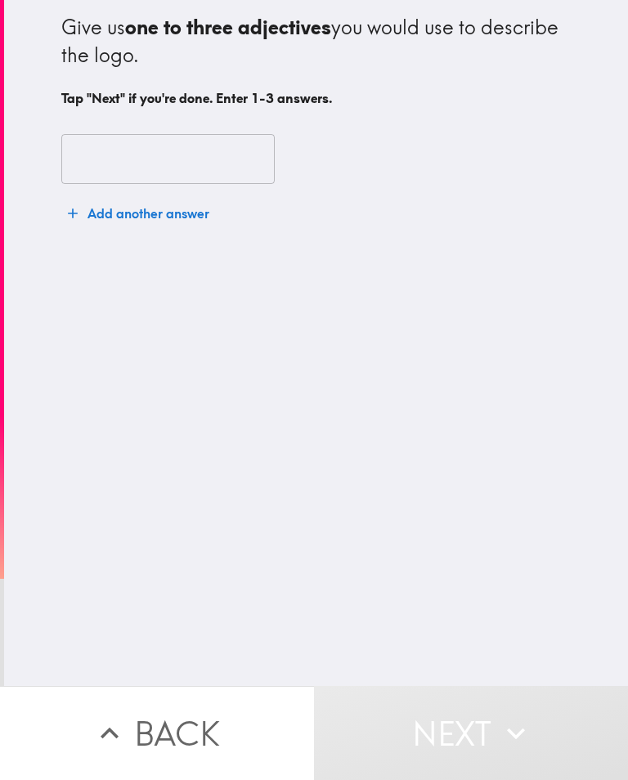
click at [144, 165] on input "text" at bounding box center [167, 159] width 213 height 51
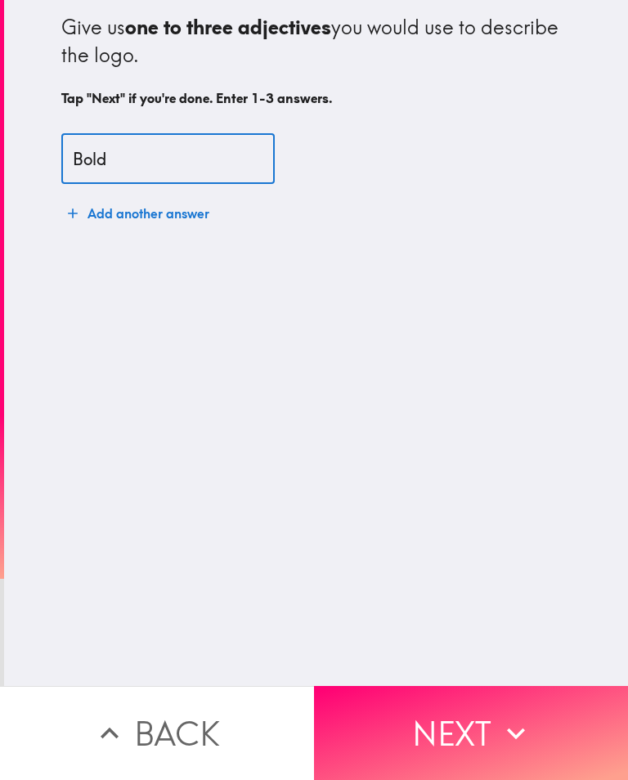
type input "Bold"
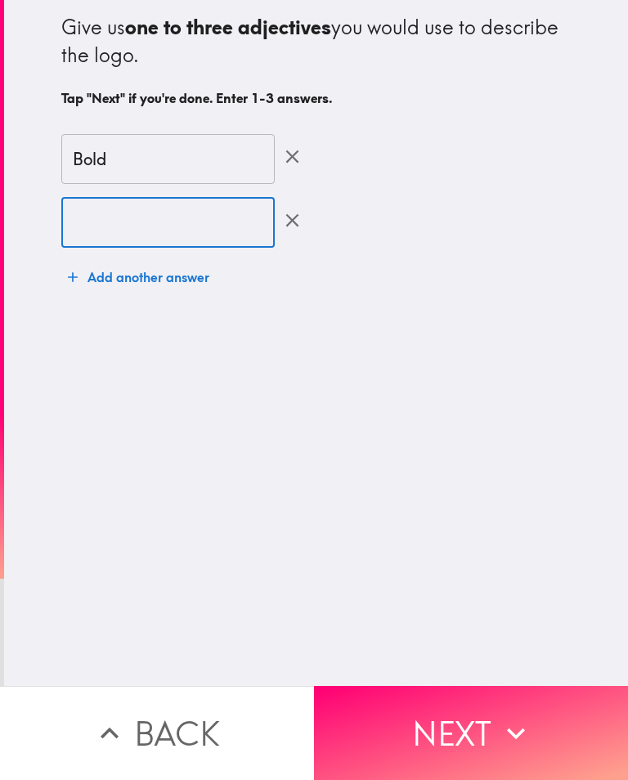
click at [509, 722] on icon "button" at bounding box center [516, 734] width 36 height 36
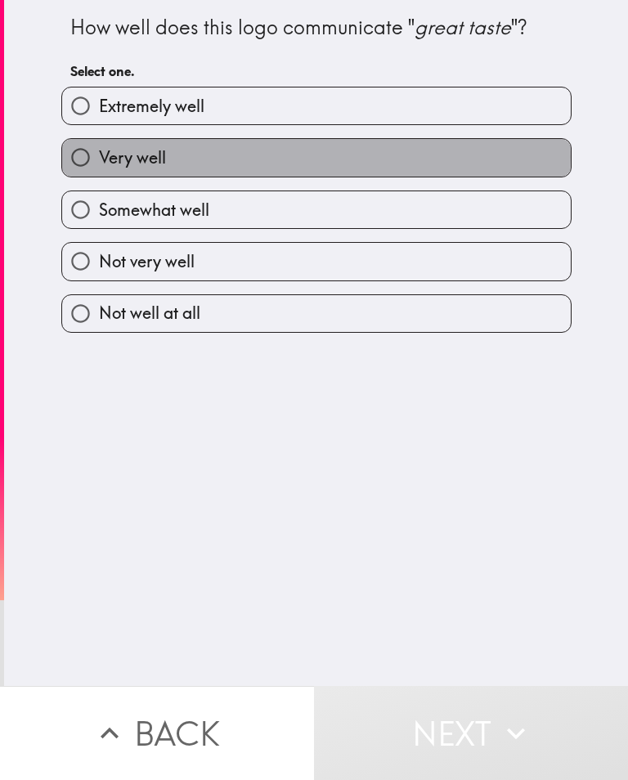
click at [247, 158] on label "Very well" at bounding box center [316, 157] width 509 height 37
click at [99, 158] on input "Very well" at bounding box center [80, 157] width 37 height 37
radio input "true"
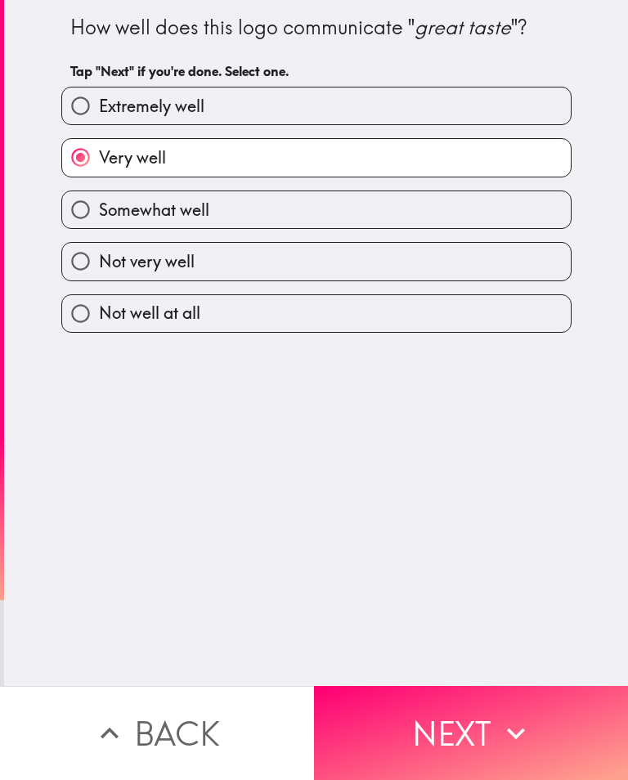
click at [443, 741] on button "Next" at bounding box center [471, 733] width 314 height 94
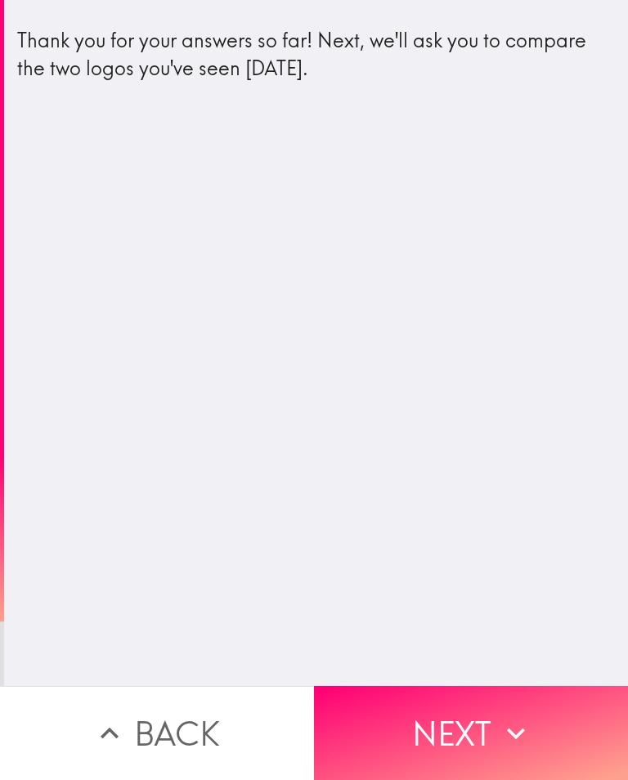
click at [470, 728] on button "Next" at bounding box center [471, 733] width 314 height 94
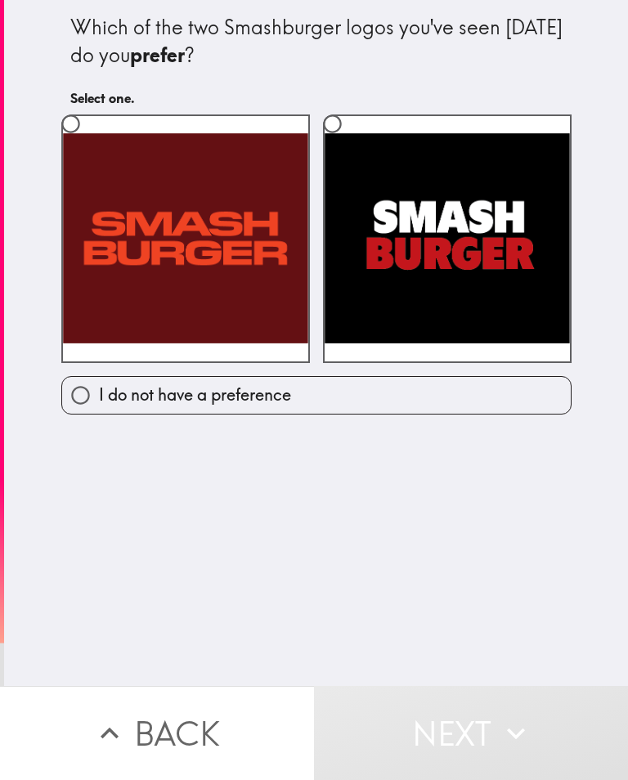
click at [481, 274] on label at bounding box center [447, 239] width 249 height 249
click at [351, 142] on input "radio" at bounding box center [332, 124] width 37 height 37
radio input "true"
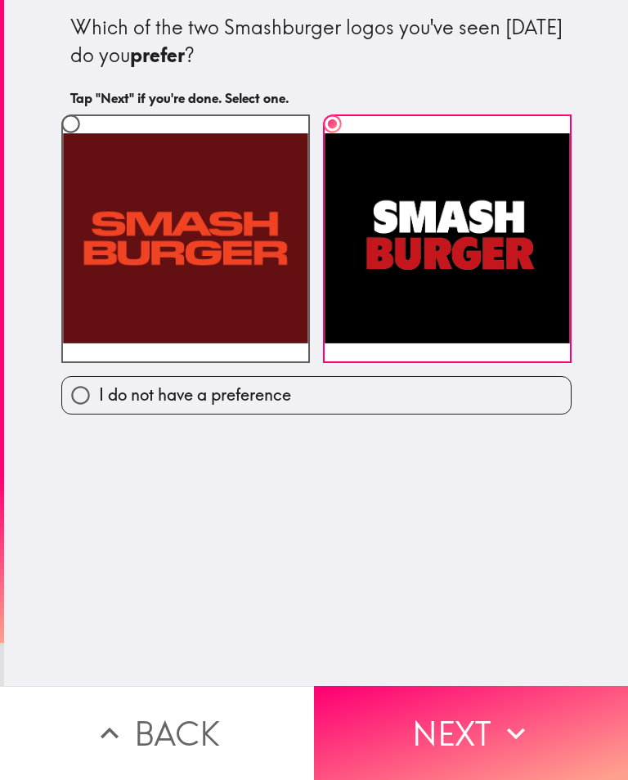
click at [487, 734] on button "Next" at bounding box center [471, 733] width 314 height 94
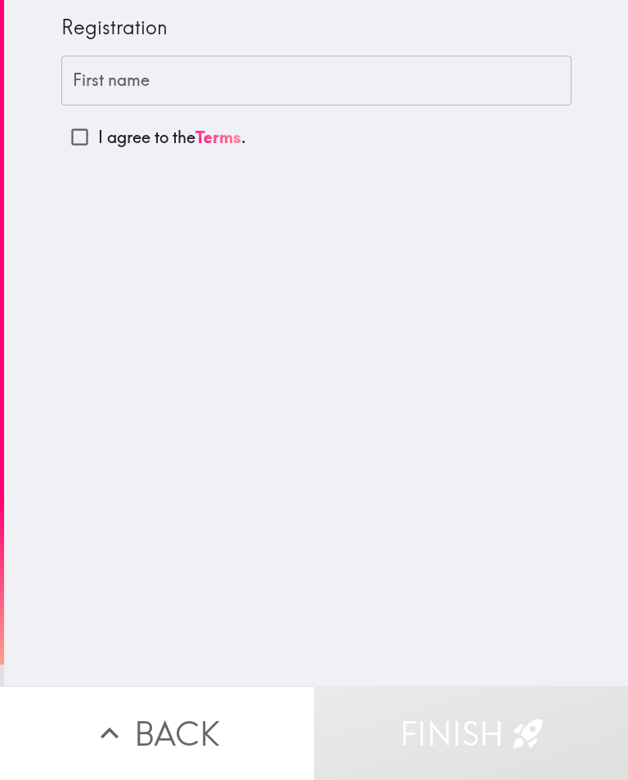
click at [247, 86] on input "First name" at bounding box center [316, 81] width 510 height 51
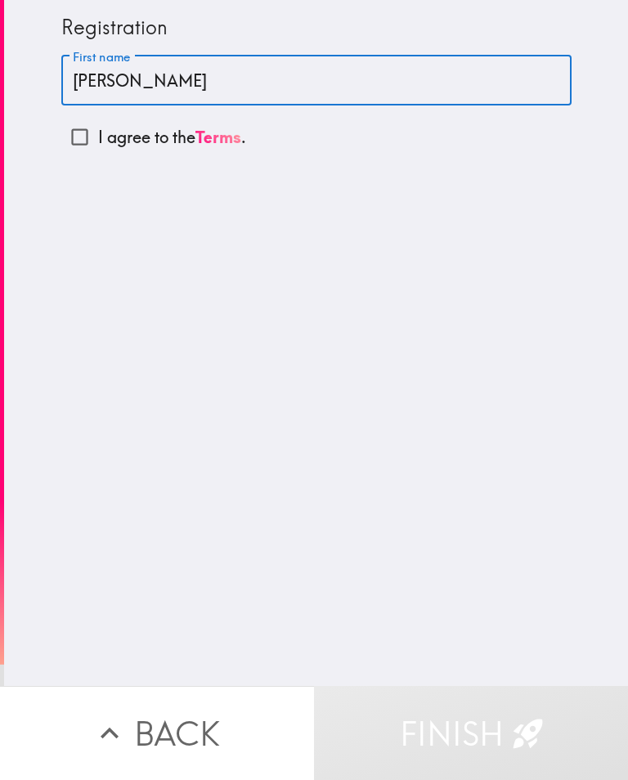
type input "[PERSON_NAME]"
click at [88, 132] on input "I agree to the Terms ." at bounding box center [79, 137] width 37 height 37
checkbox input "true"
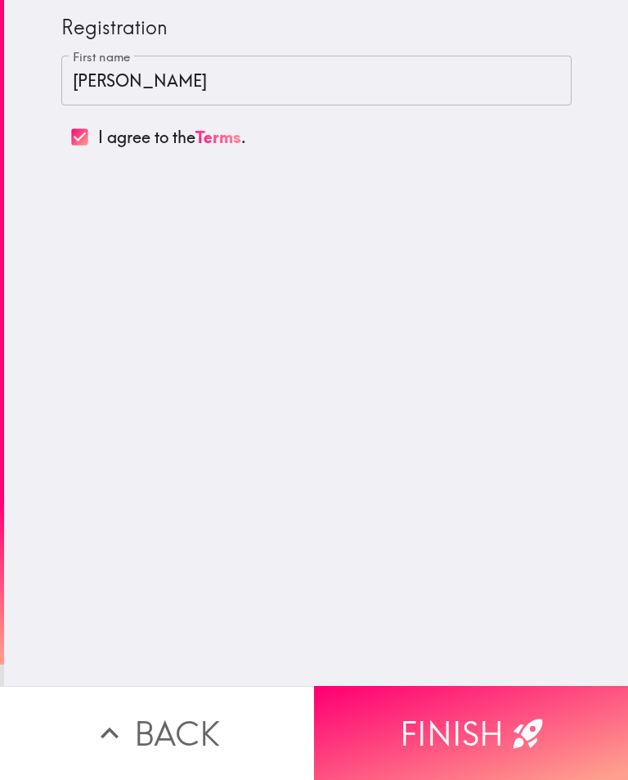
click at [469, 743] on button "Finish" at bounding box center [471, 733] width 314 height 94
